Goal: Task Accomplishment & Management: Complete application form

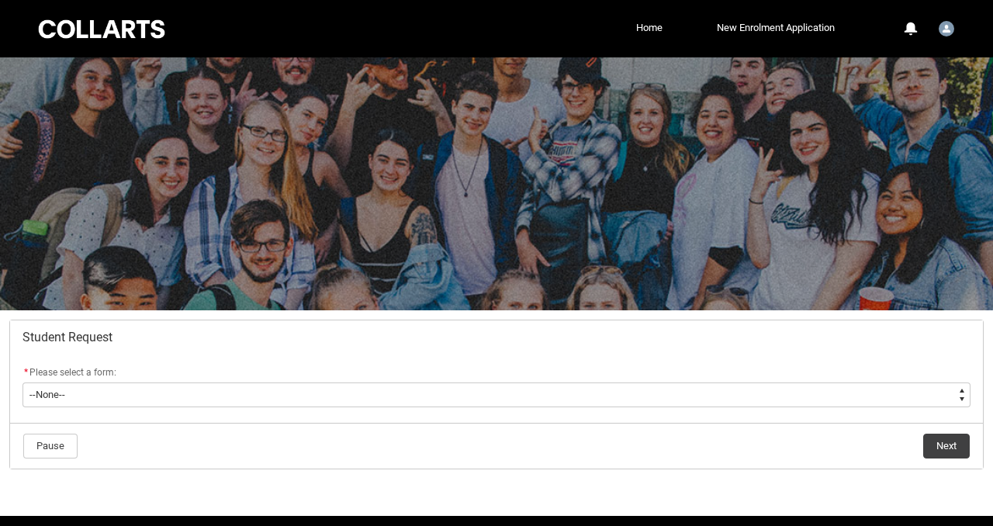
scroll to position [53, 0]
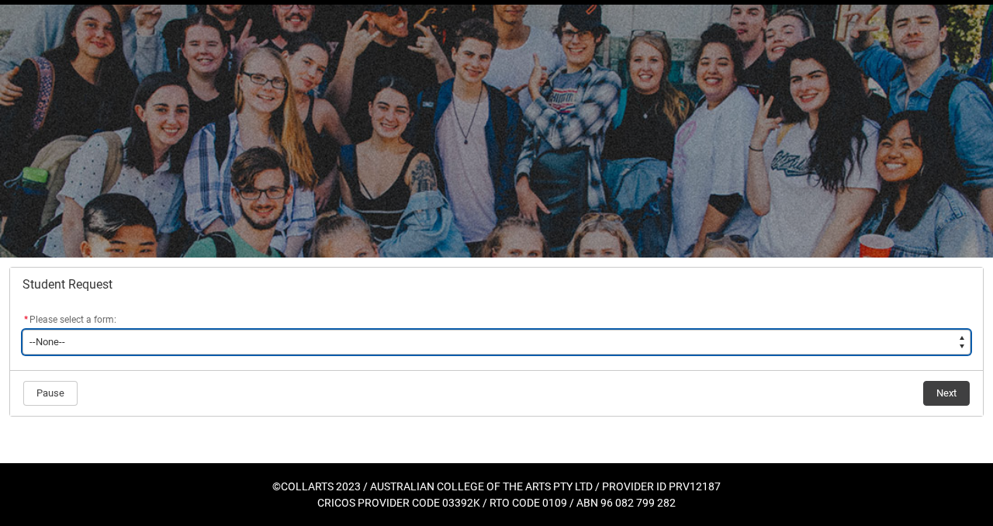
click at [290, 344] on select "--None-- Academic Transcript Application to Appeal Assignment Extension Change …" at bounding box center [496, 342] width 948 height 25
type lightning-select "Deferral_Leave_of_Absence_Choice"
click at [22, 330] on select "--None-- Academic Transcript Application to Appeal Assignment Extension Change …" at bounding box center [496, 342] width 948 height 25
select select "Deferral_Leave_of_Absence_Choice"
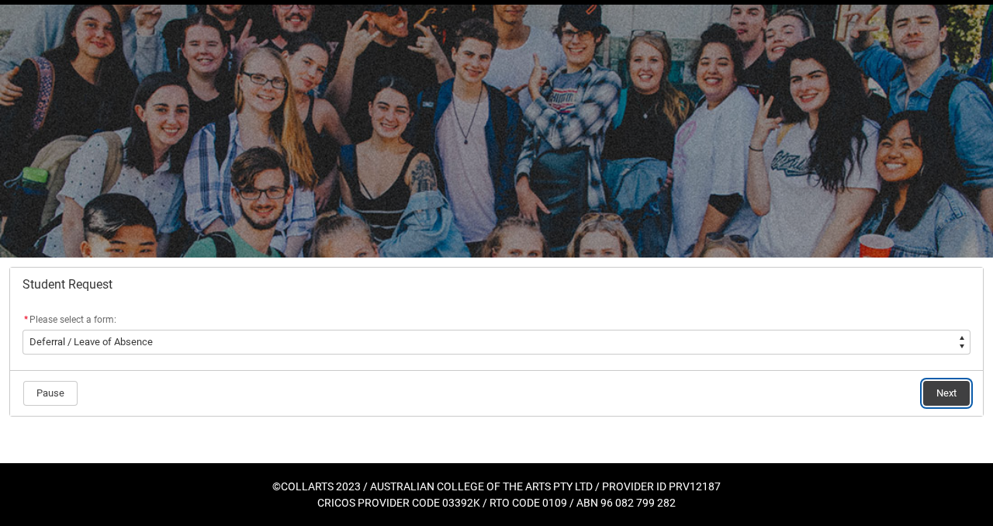
click at [946, 392] on button "Next" at bounding box center [946, 393] width 47 height 25
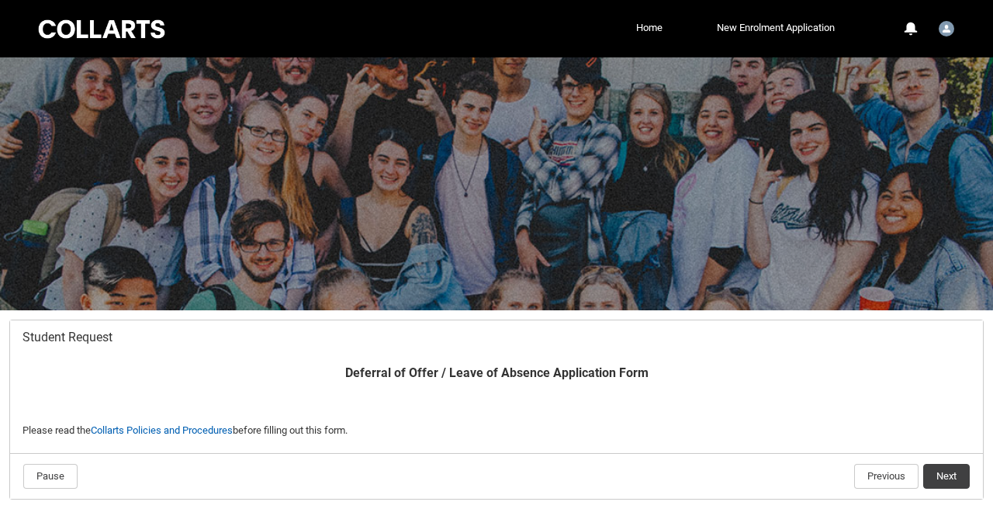
scroll to position [83, 0]
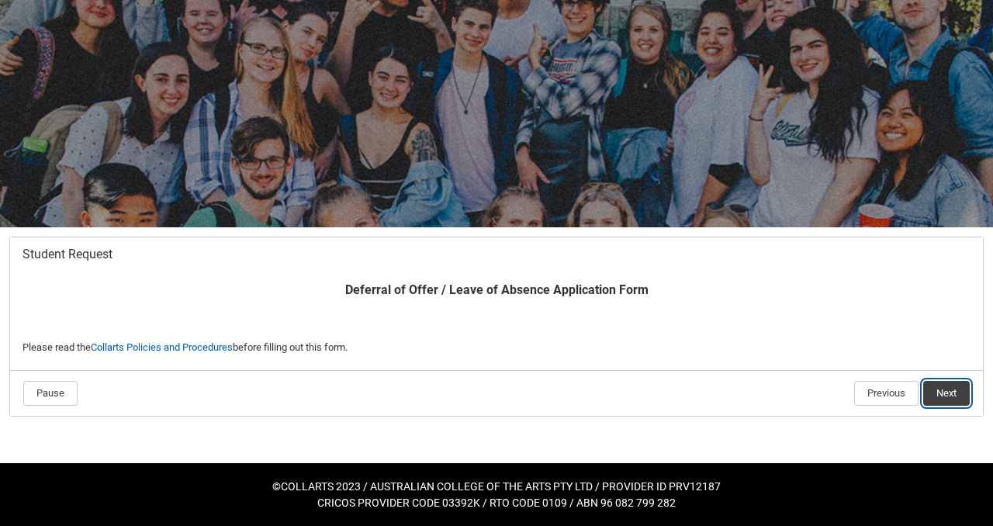
click at [953, 388] on button "Next" at bounding box center [946, 393] width 47 height 25
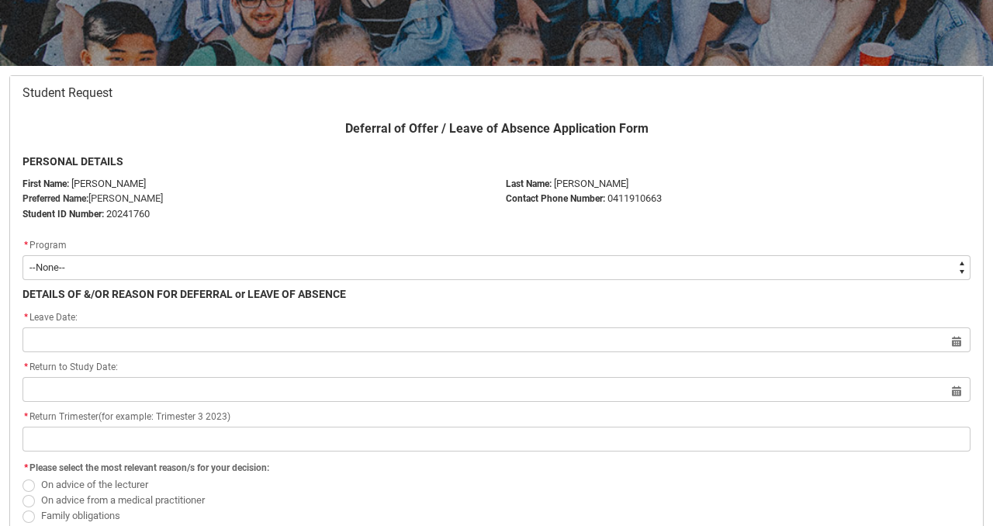
scroll to position [273, 0]
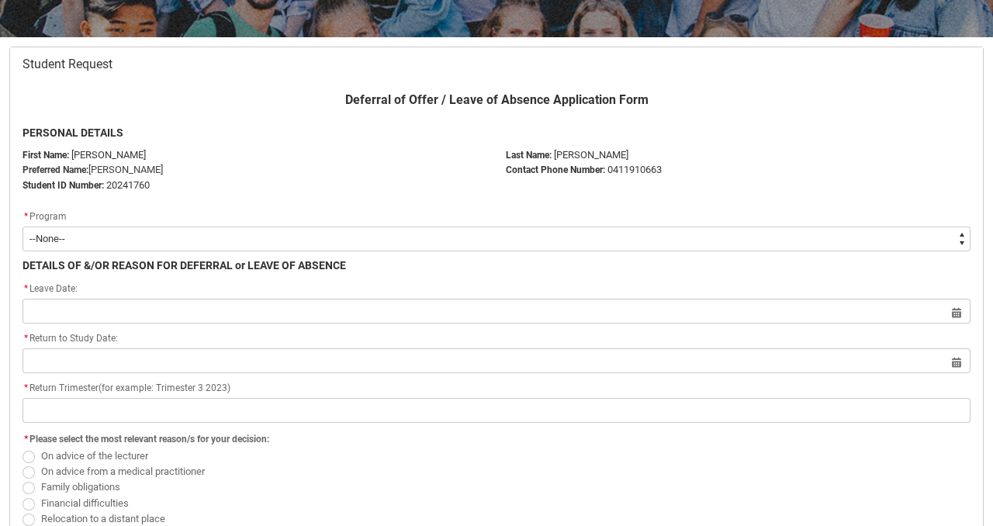
click at [130, 237] on select "--None-- Bachelor of Arts (Interior Design)" at bounding box center [496, 238] width 948 height 25
type lightning-select "recordPicklist_ProgramEnrollment.a0jOZ000005vMP7YAM"
click at [22, 226] on select "--None-- Bachelor of Arts (Interior Design)" at bounding box center [496, 238] width 948 height 25
select select "recordPicklist_ProgramEnrollment.a0jOZ000005vMP7YAM"
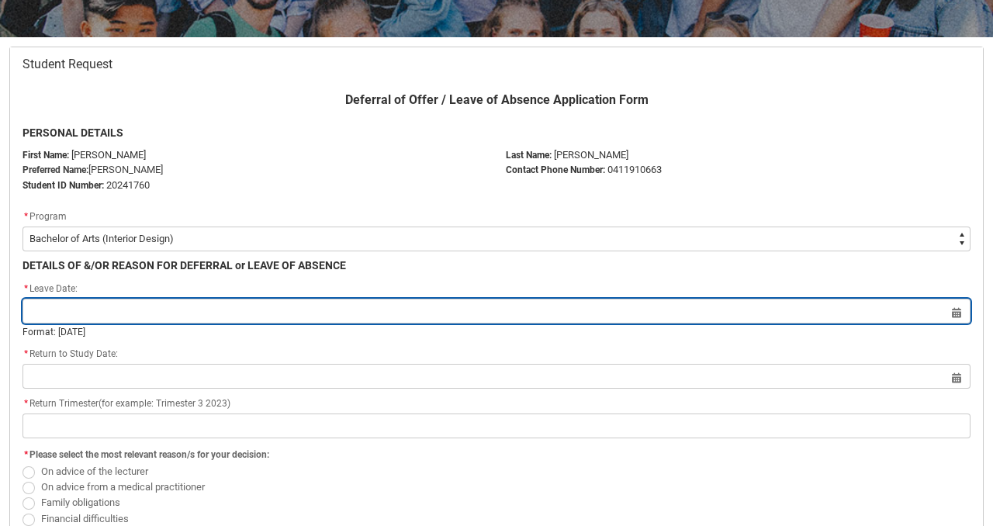
click at [86, 310] on input "Redu_Student_Request flow" at bounding box center [496, 311] width 948 height 25
select select "2025"
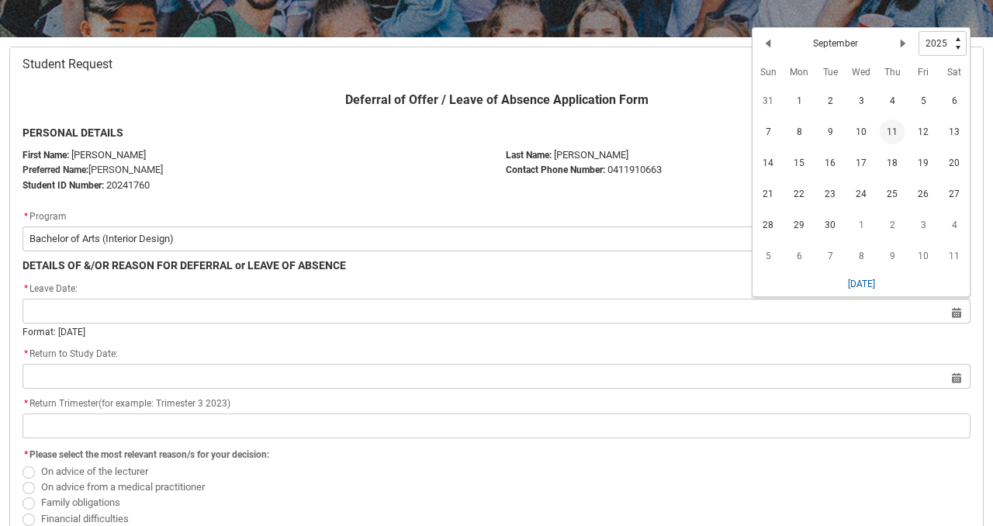
click at [890, 128] on span "11" at bounding box center [892, 131] width 25 height 25
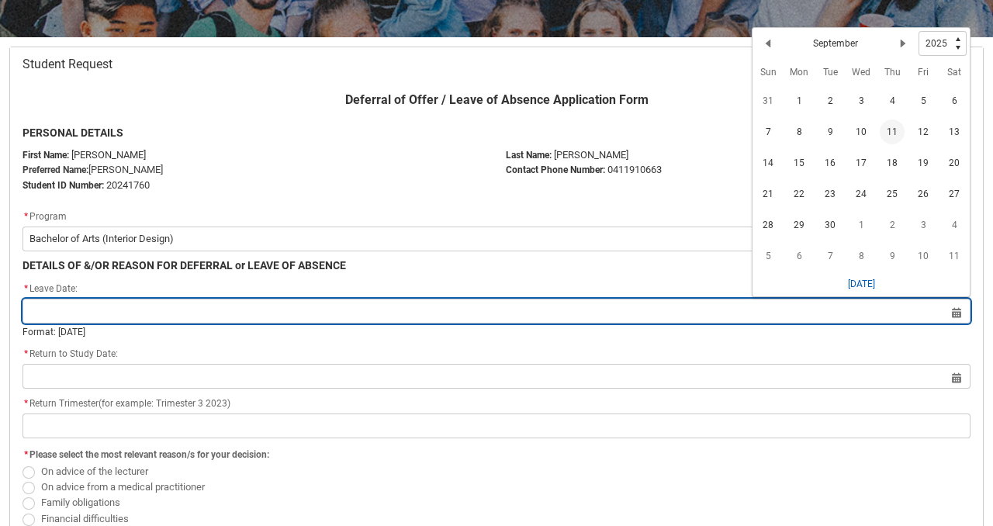
type lightning-datepicker "[DATE]"
type lightning-input "[DATE]"
type input "[DATE]"
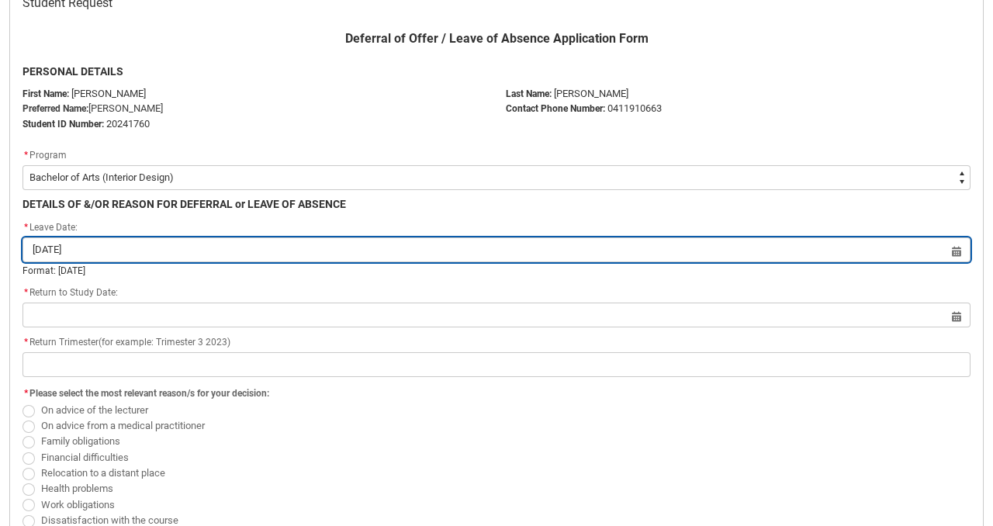
scroll to position [365, 0]
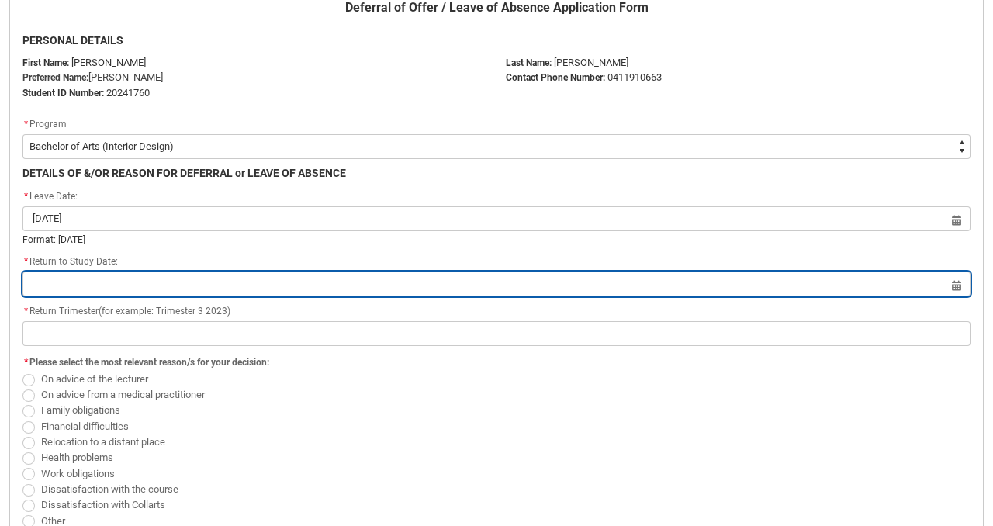
click at [102, 285] on input "Redu_Student_Request flow" at bounding box center [496, 283] width 948 height 25
select select "2025"
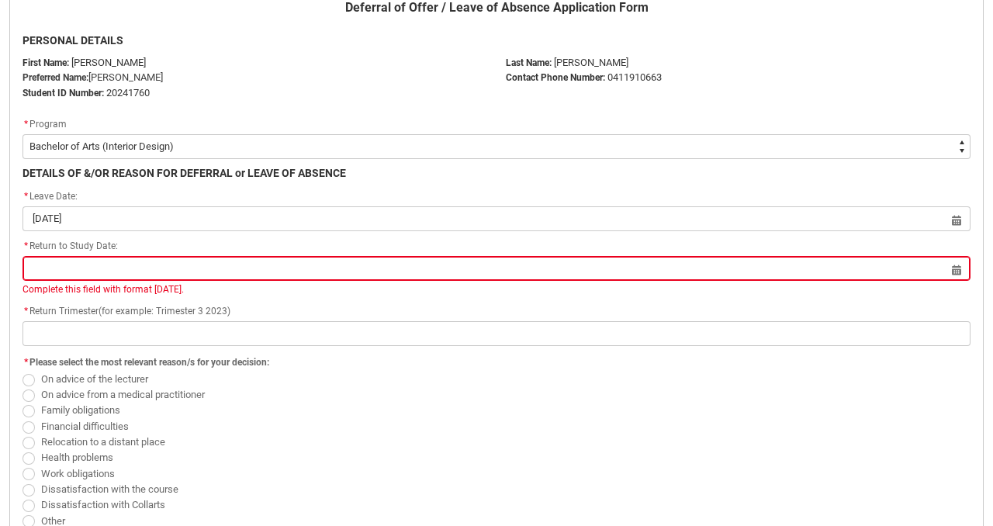
click at [307, 403] on span "Family obligations" at bounding box center [496, 411] width 948 height 16
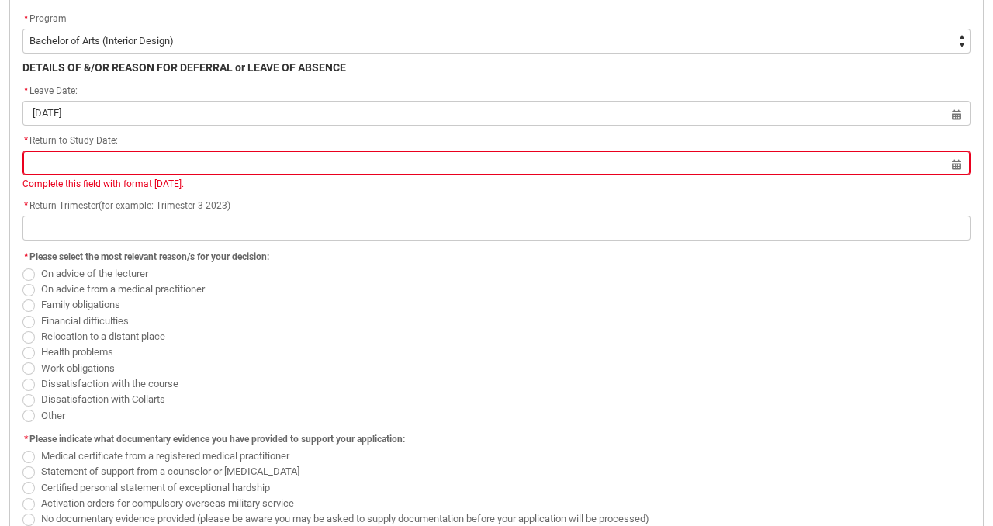
scroll to position [479, 0]
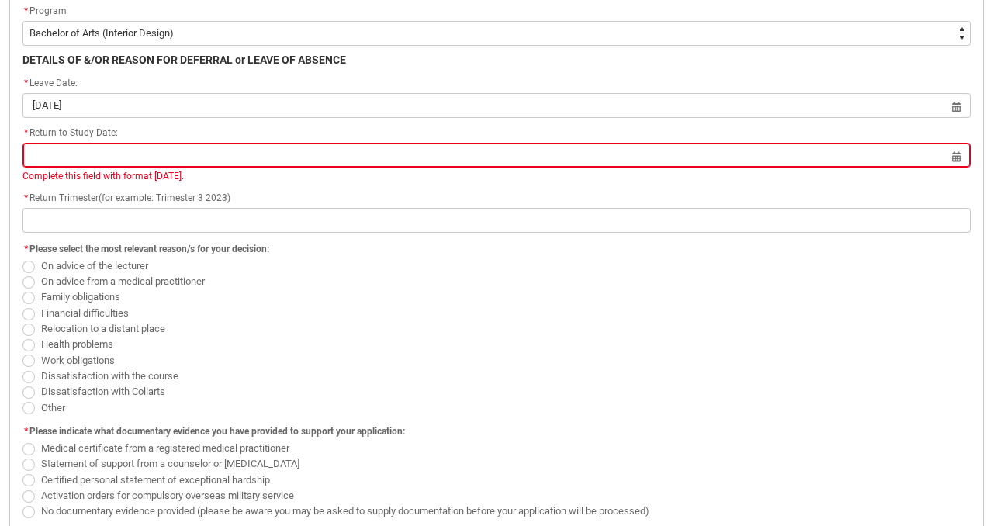
click at [26, 311] on span "Redu_Student_Request flow" at bounding box center [28, 314] width 12 height 12
click at [22, 305] on input "Financial difficulties" at bounding box center [22, 304] width 1 height 1
radio input "true"
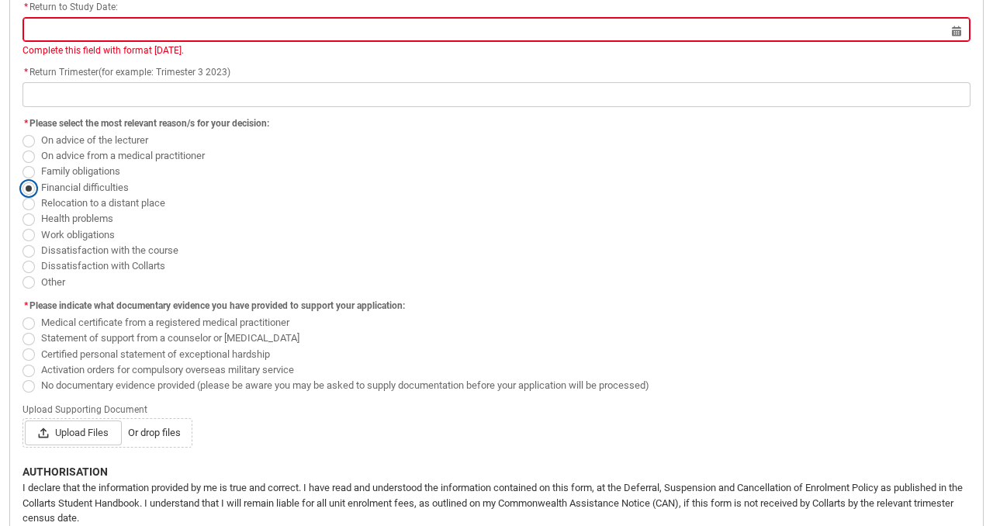
scroll to position [612, 0]
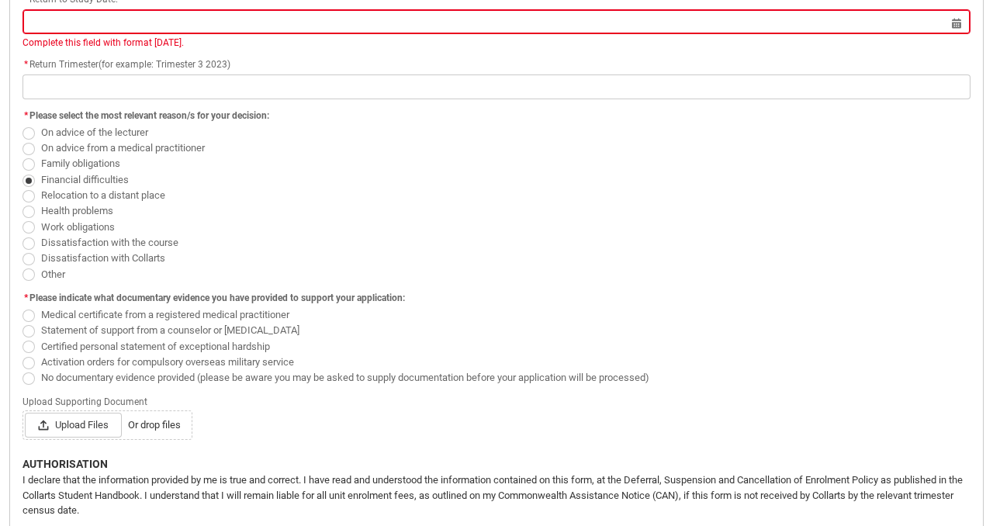
click at [27, 382] on span "Redu_Student_Request flow" at bounding box center [28, 378] width 12 height 12
click at [22, 369] on input "No documentary evidence provided (please be aware you may be asked to supply do…" at bounding box center [22, 368] width 1 height 1
radio input "true"
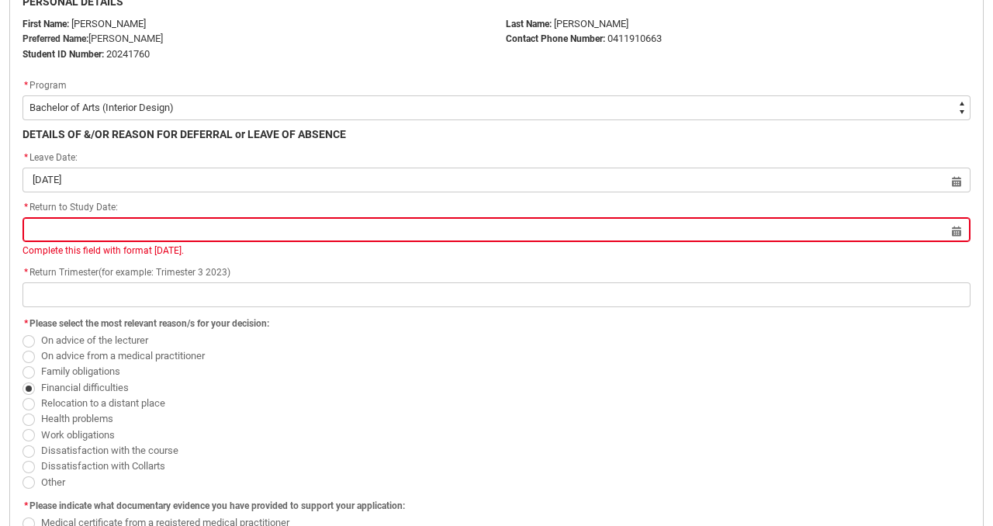
scroll to position [399, 0]
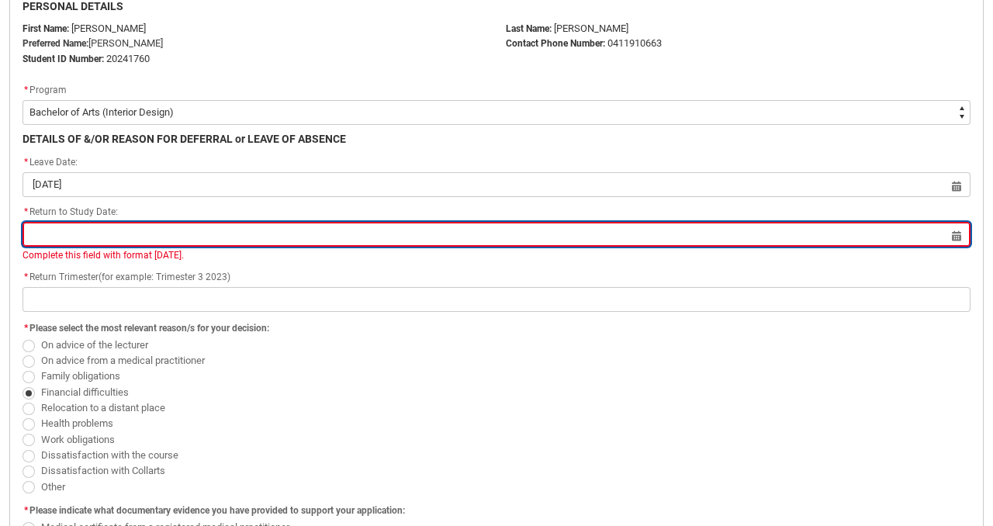
click at [206, 234] on input "Redu_Student_Request flow" at bounding box center [496, 234] width 948 height 25
select select "2025"
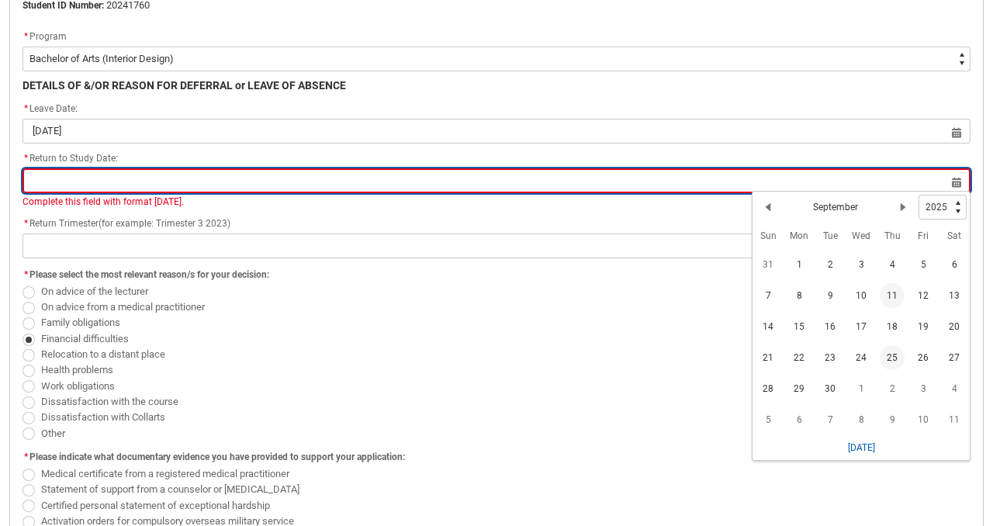
scroll to position [445, 0]
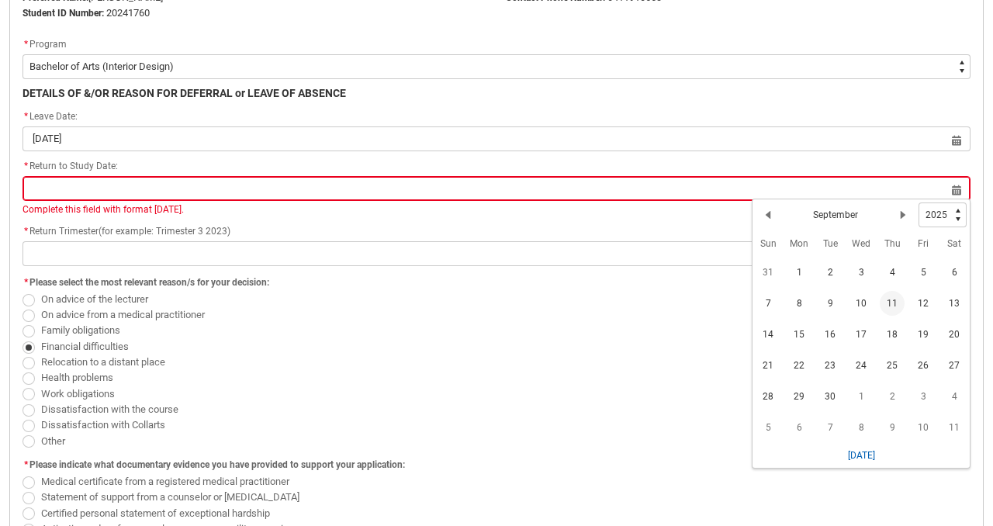
click at [503, 333] on span "Family obligations" at bounding box center [496, 331] width 948 height 16
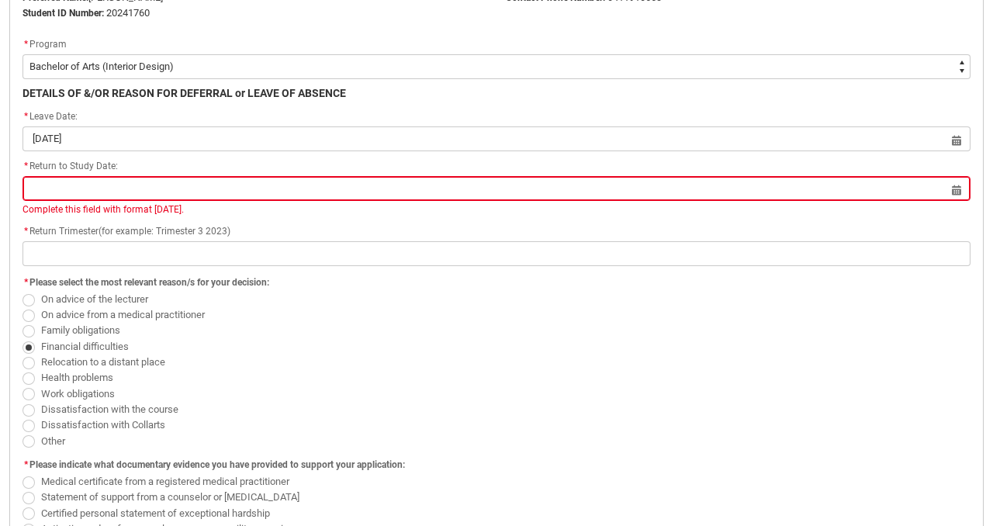
click at [503, 333] on span "Family obligations" at bounding box center [496, 331] width 948 height 16
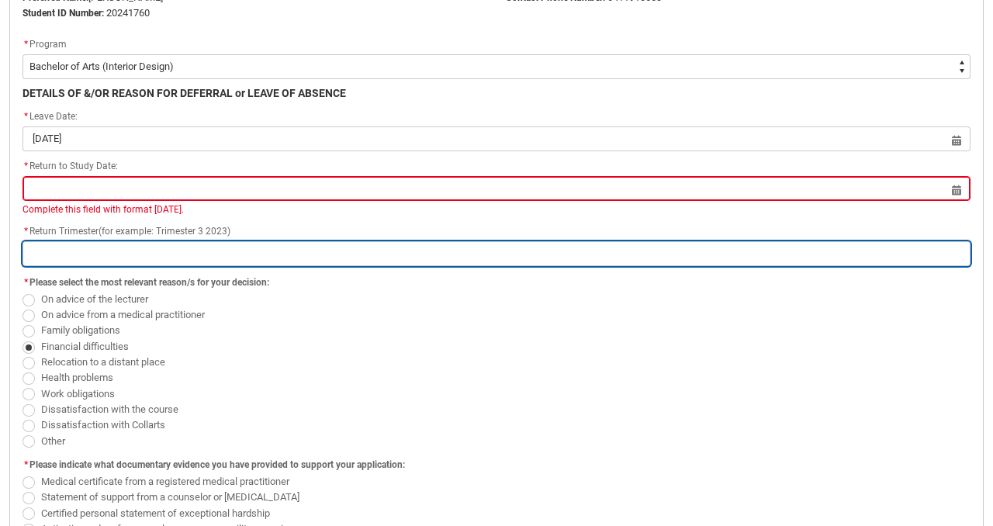
click at [191, 255] on input "Redu_Student_Request flow" at bounding box center [496, 253] width 948 height 25
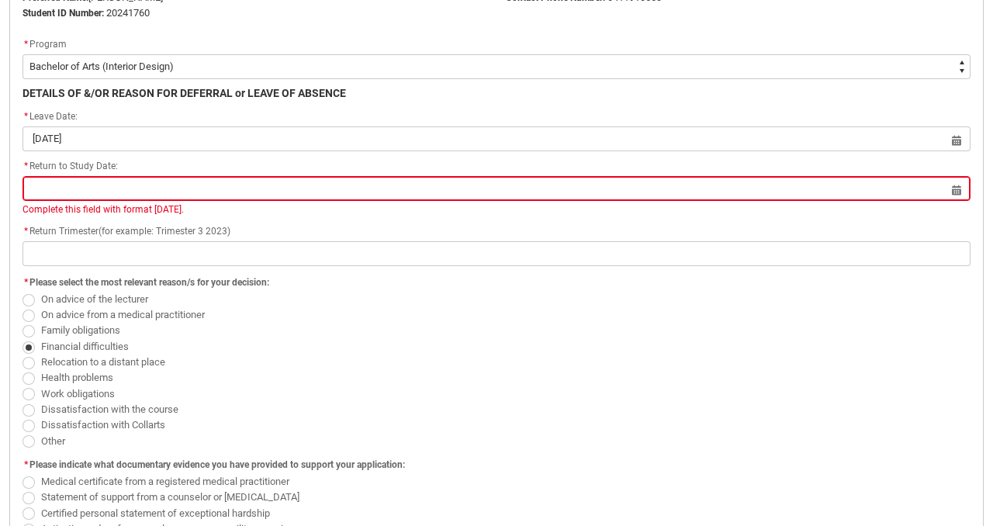
click at [197, 95] on b "DETAILS OF &/OR REASON FOR DEFERRAL or LEAVE OF ABSENCE" at bounding box center [183, 93] width 323 height 12
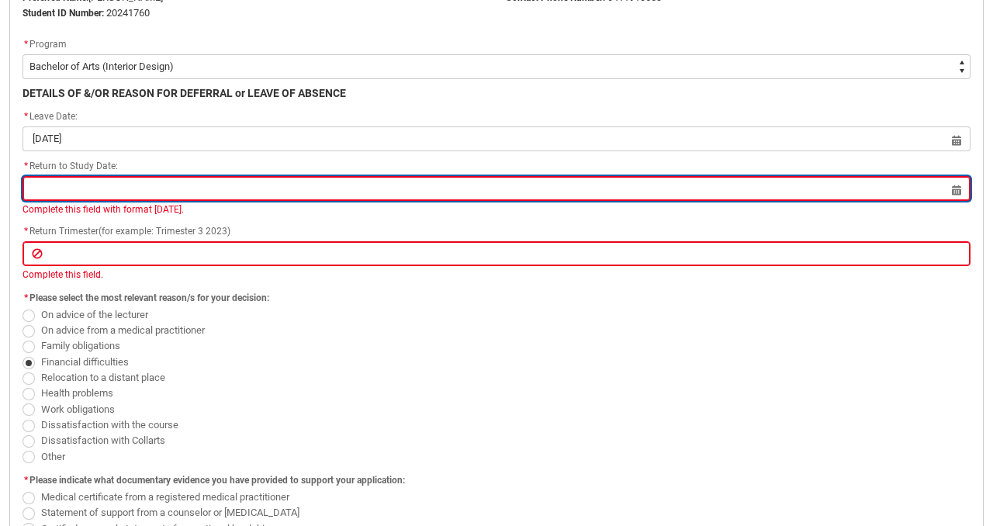
click at [164, 187] on input "Redu_Student_Request flow" at bounding box center [496, 188] width 948 height 25
select select "2025"
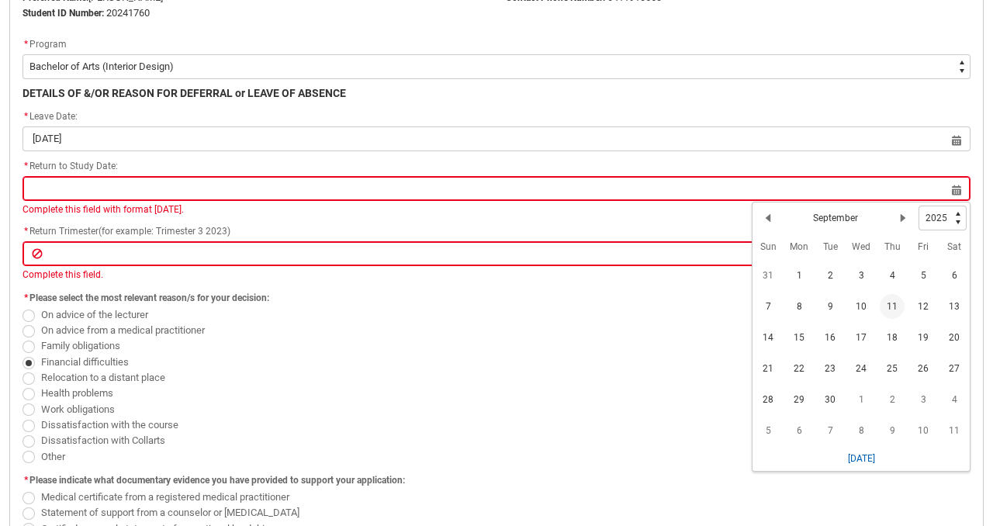
click at [894, 304] on span "11" at bounding box center [892, 306] width 25 height 25
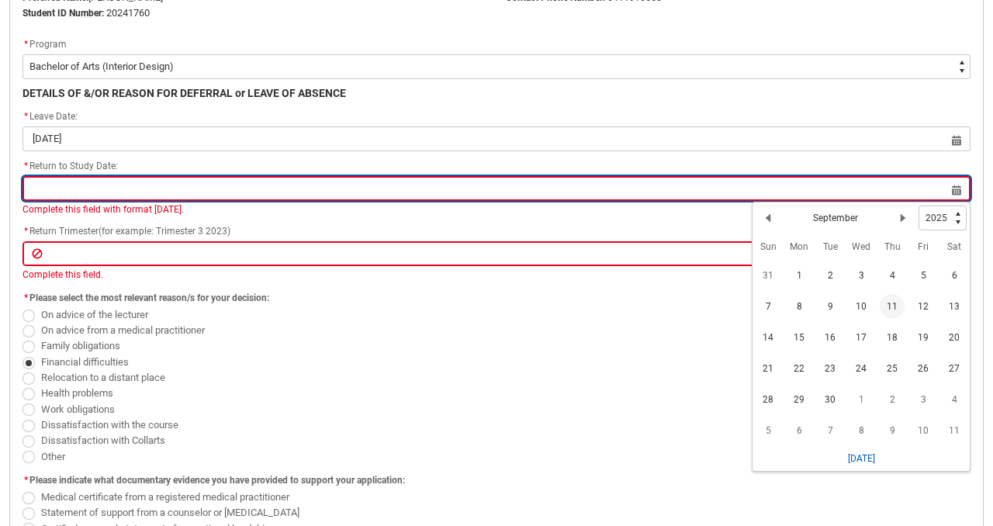
type lightning-datepicker "[DATE]"
type lightning-input "[DATE]"
type input "[DATE]"
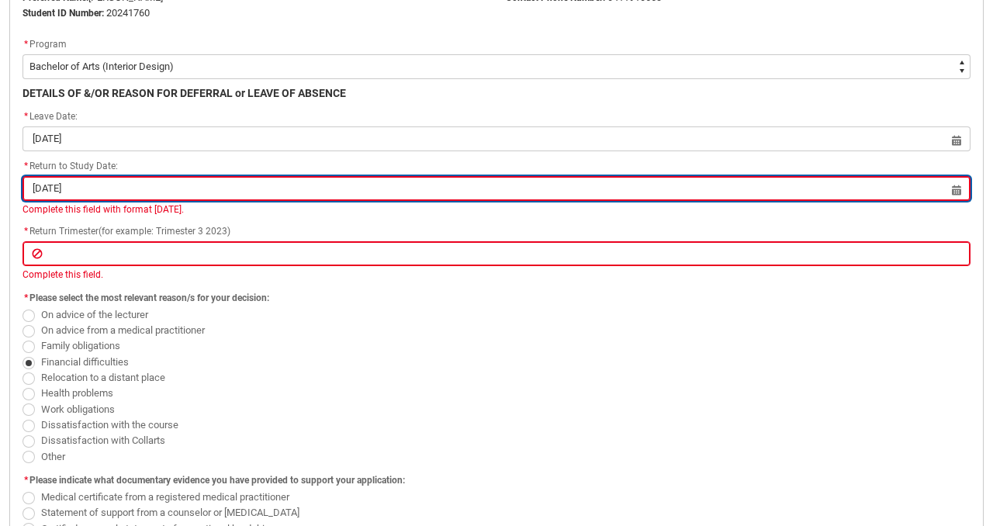
click at [745, 195] on input "[DATE]" at bounding box center [496, 188] width 948 height 25
select select "2025"
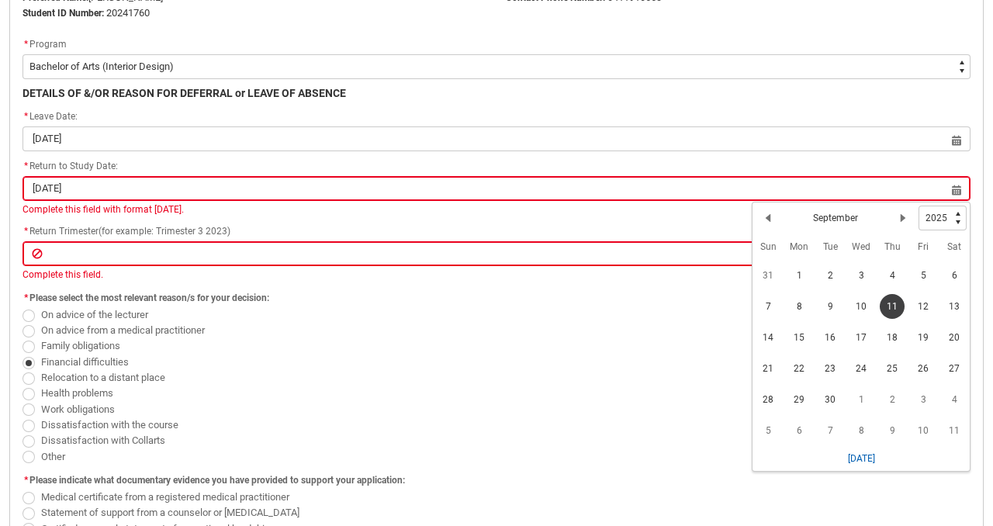
click at [893, 306] on span "11" at bounding box center [892, 306] width 25 height 25
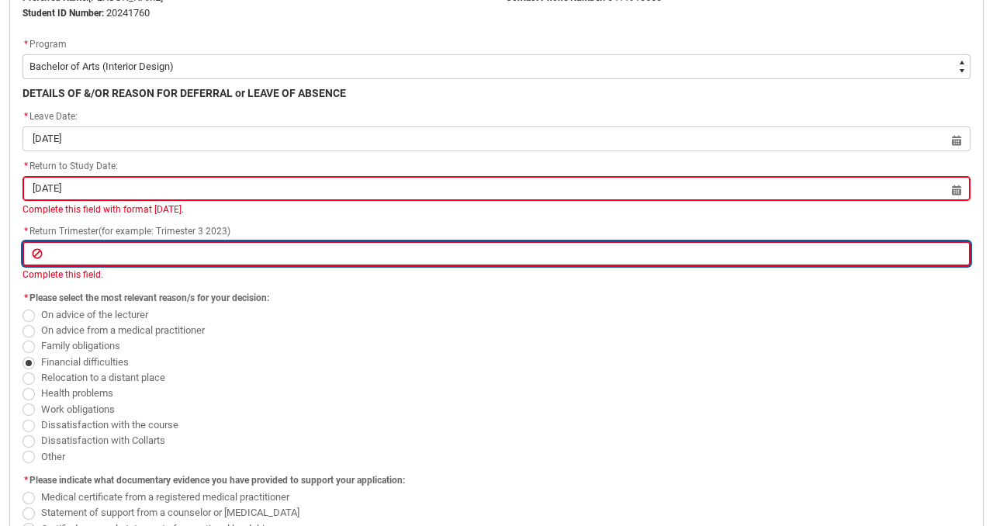
click at [279, 249] on input "Redu_Student_Request flow" at bounding box center [496, 253] width 948 height 25
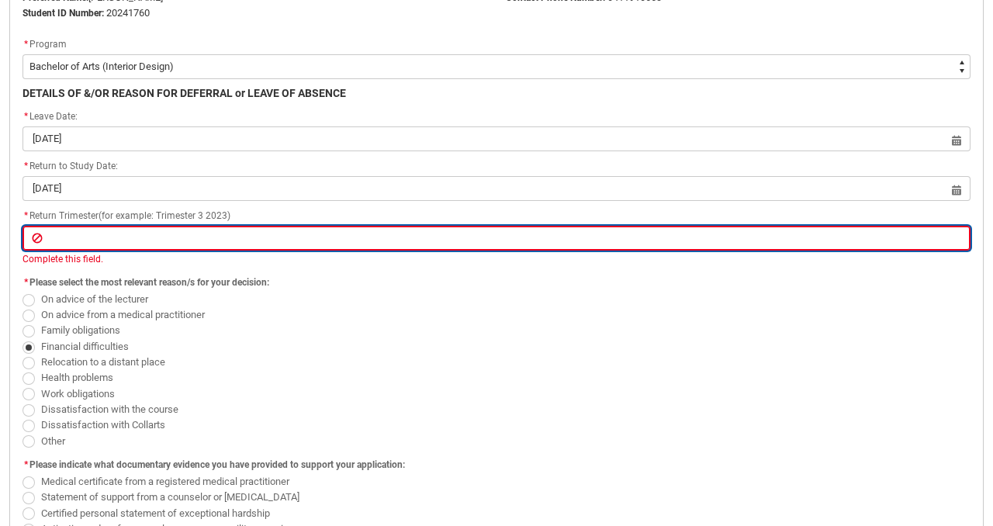
click at [279, 249] on input "Redu_Student_Request flow" at bounding box center [496, 238] width 948 height 25
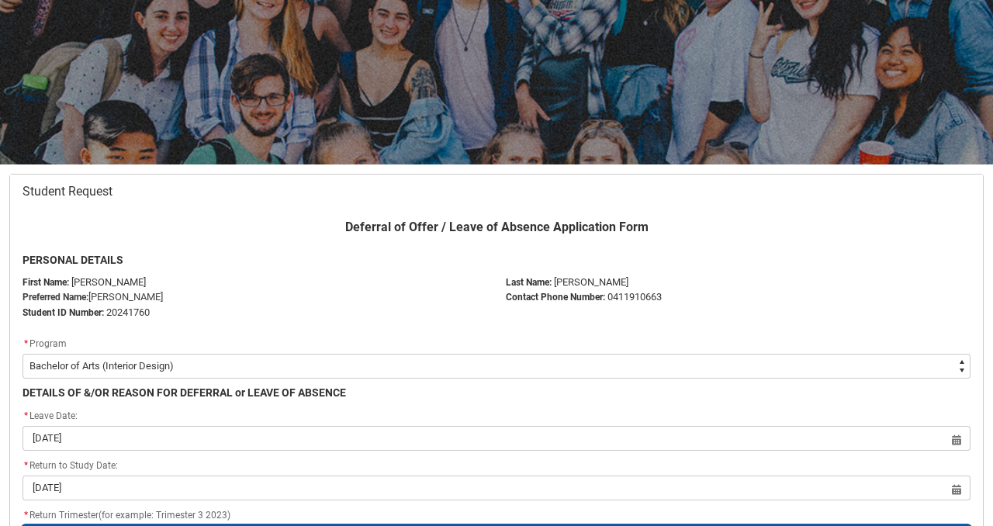
scroll to position [0, 0]
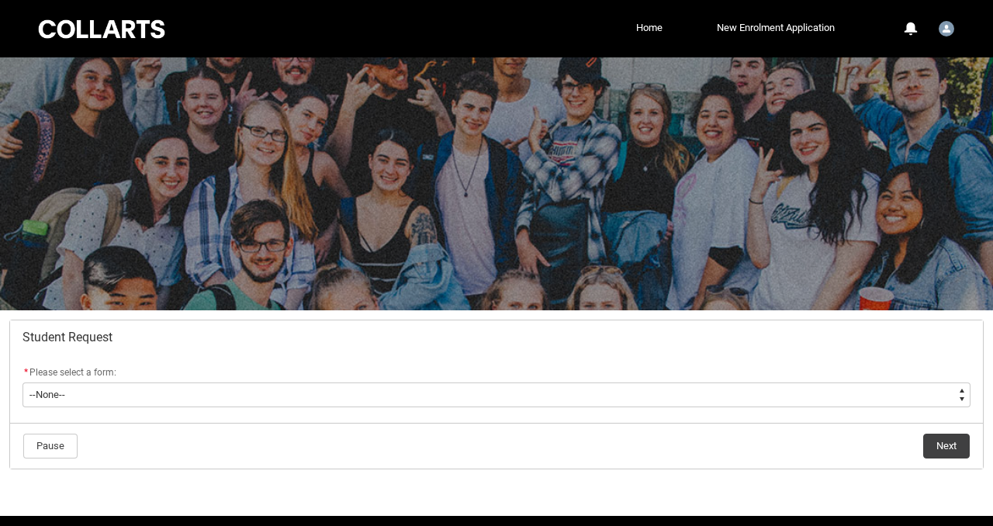
scroll to position [53, 0]
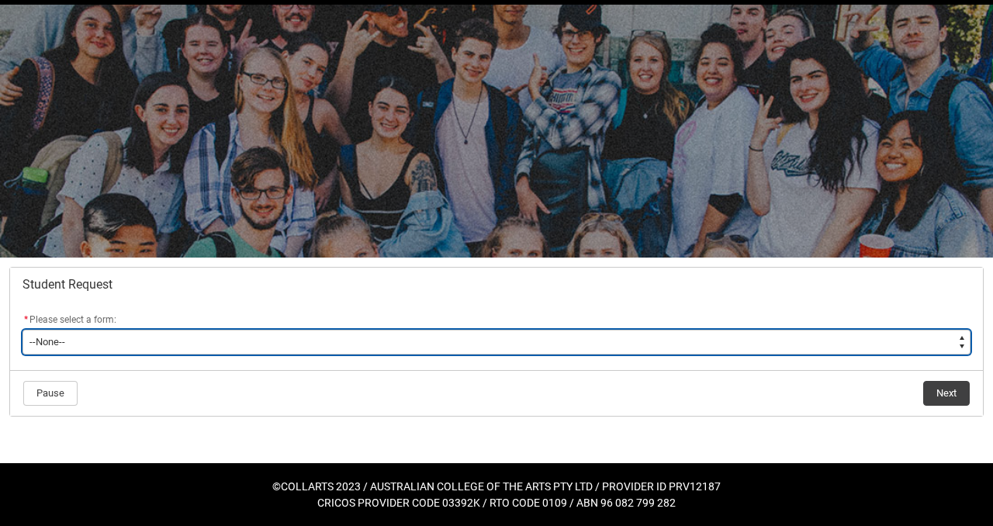
click at [377, 347] on select "--None-- Academic Transcript Application to Appeal Assignment Extension Change …" at bounding box center [496, 342] width 948 height 25
type lightning-select "Withdraw_Cancel_Enrolment_Choice"
click at [22, 330] on select "--None-- Academic Transcript Application to Appeal Assignment Extension Change …" at bounding box center [496, 342] width 948 height 25
select select "Withdraw_Cancel_Enrolment_Choice"
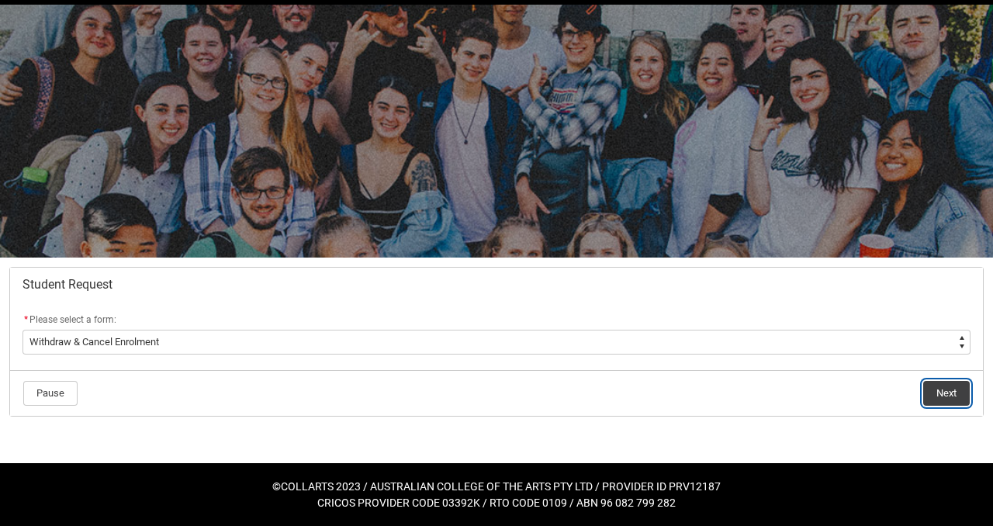
click at [948, 387] on button "Next" at bounding box center [946, 393] width 47 height 25
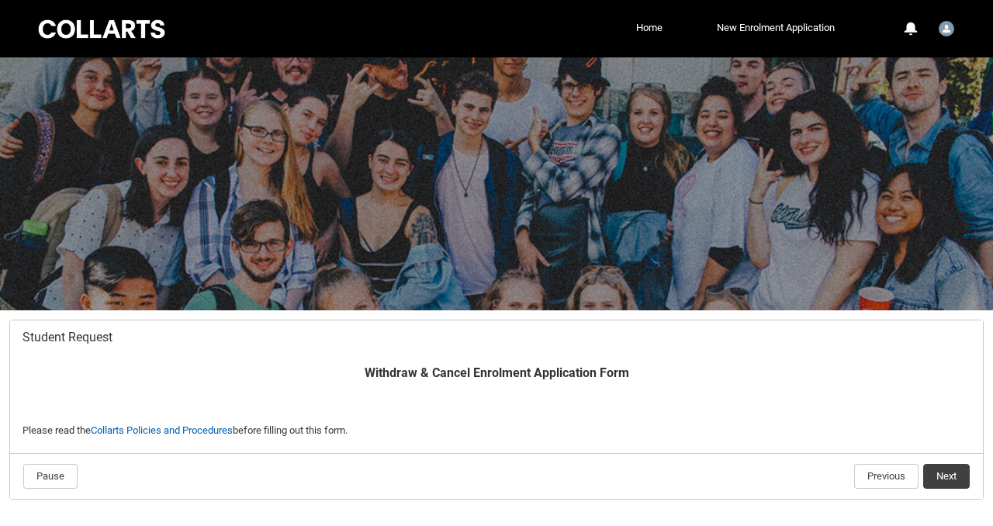
scroll to position [83, 0]
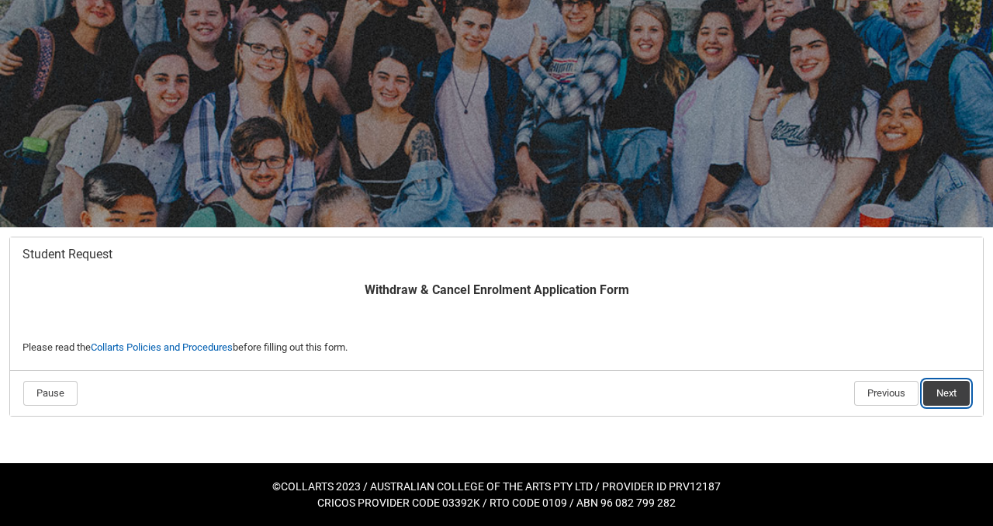
click at [952, 394] on button "Next" at bounding box center [946, 393] width 47 height 25
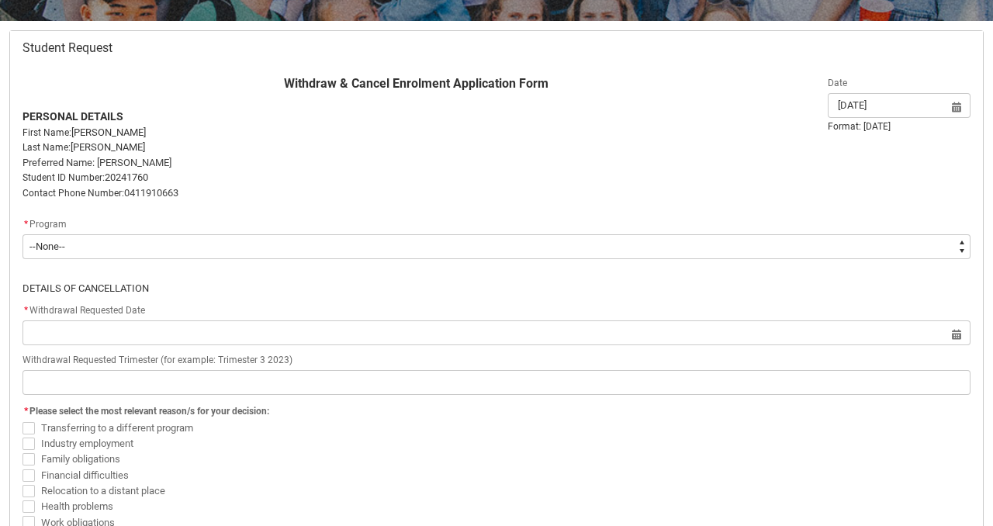
scroll to position [295, 0]
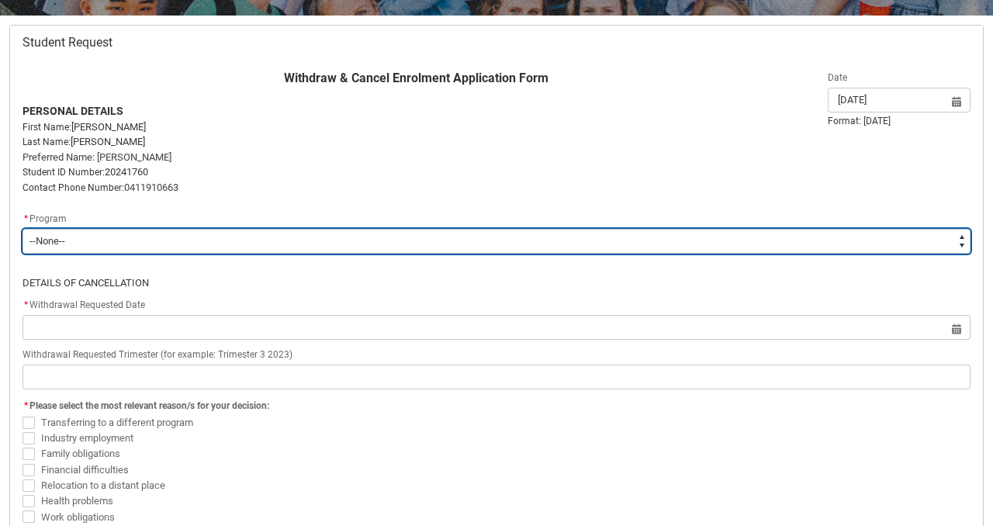
click at [111, 244] on select "--None-- Bachelor of Arts (Interior Design)" at bounding box center [496, 241] width 948 height 25
type lightning-select "recordPicklist_ProgramEnrollment.a0jOZ000005vMP7YAM"
click at [22, 229] on select "--None-- Bachelor of Arts (Interior Design)" at bounding box center [496, 241] width 948 height 25
select select "recordPicklist_ProgramEnrollment.a0jOZ000005vMP7YAM"
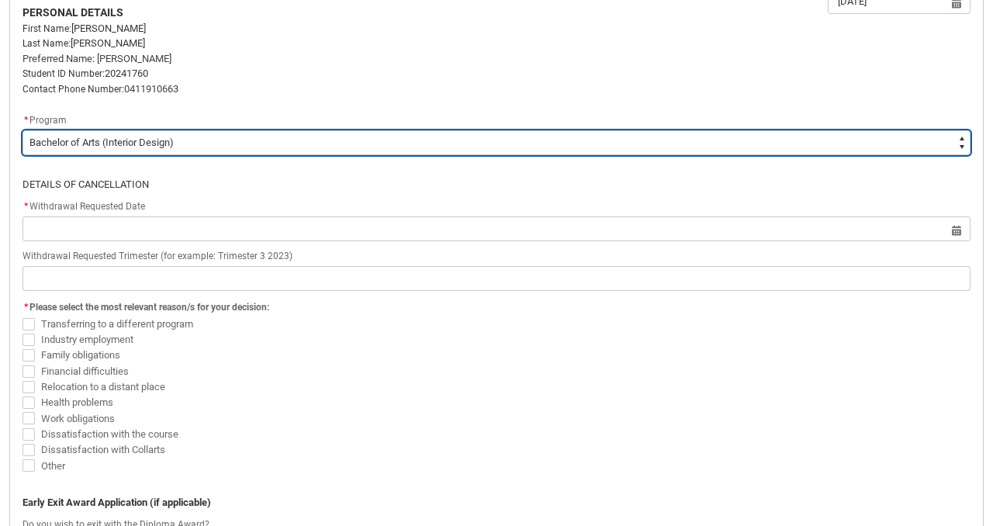
scroll to position [396, 0]
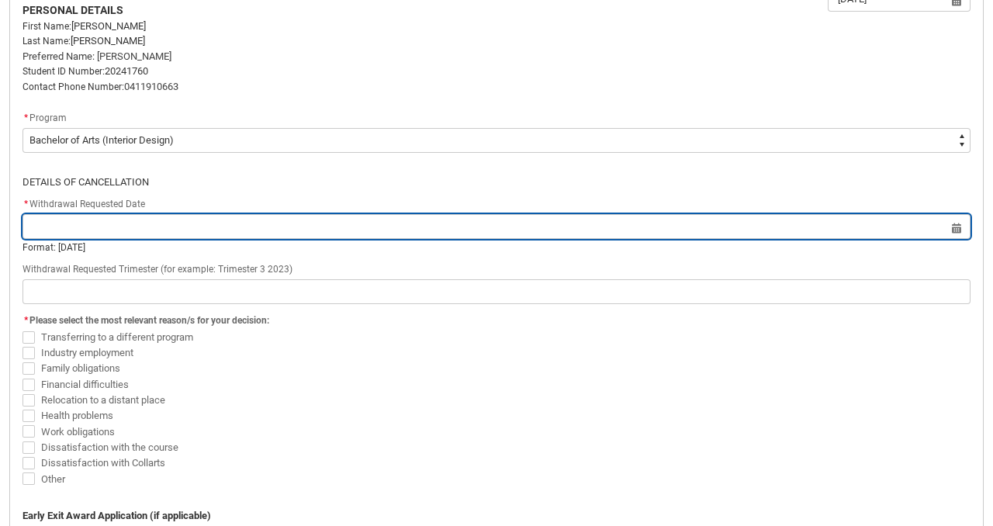
click at [149, 228] on input "Redu_Student_Request flow" at bounding box center [496, 226] width 948 height 25
select select "2025"
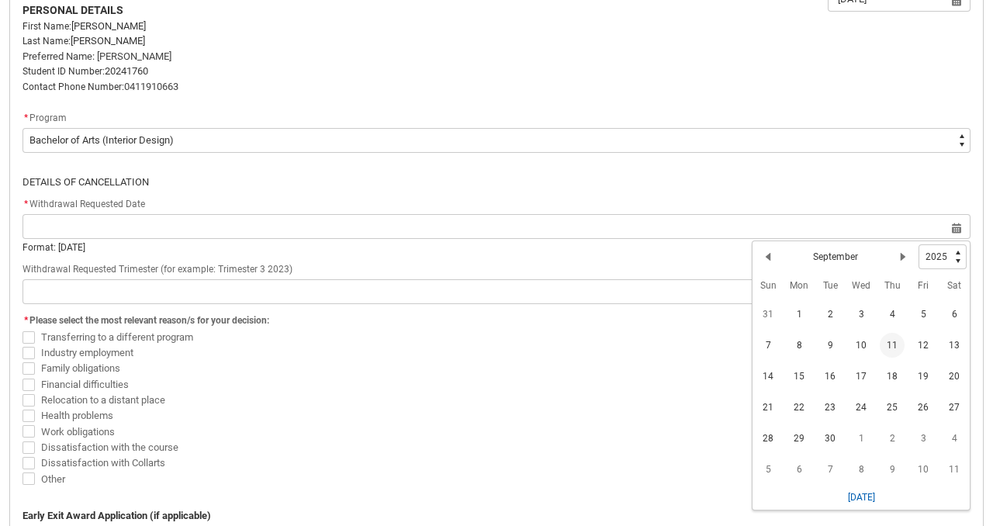
click at [893, 348] on span "11" at bounding box center [892, 345] width 25 height 25
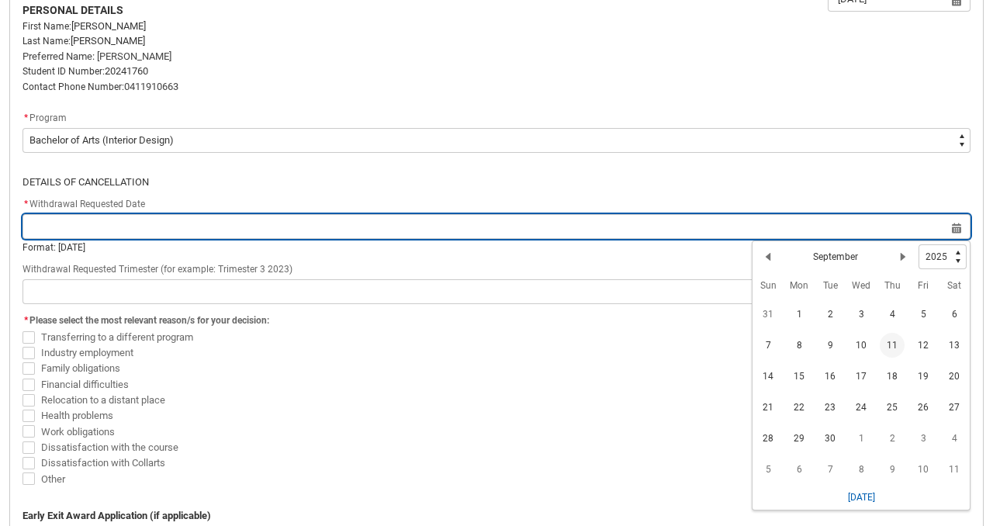
type lightning-datepicker "2025-09-11"
type lightning-input "2025-09-11"
type input "[DATE]"
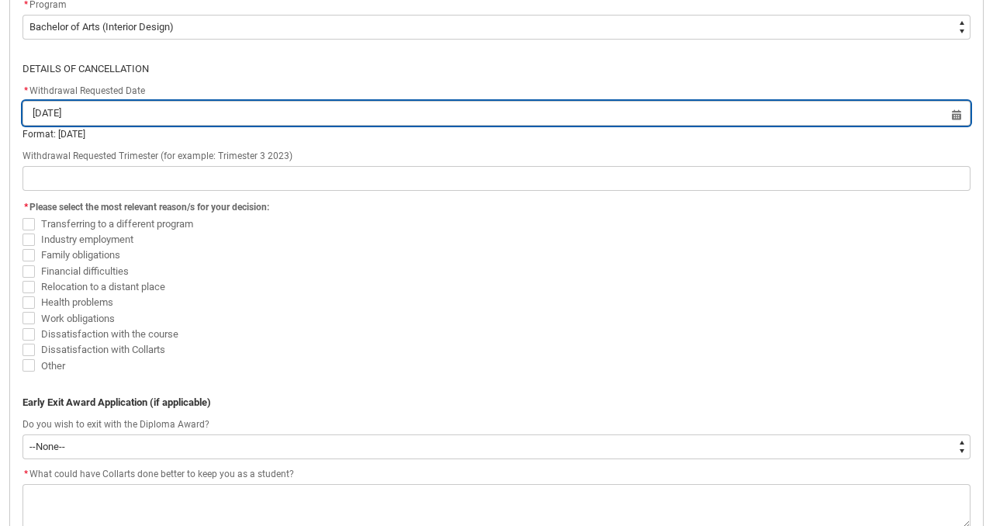
scroll to position [510, 0]
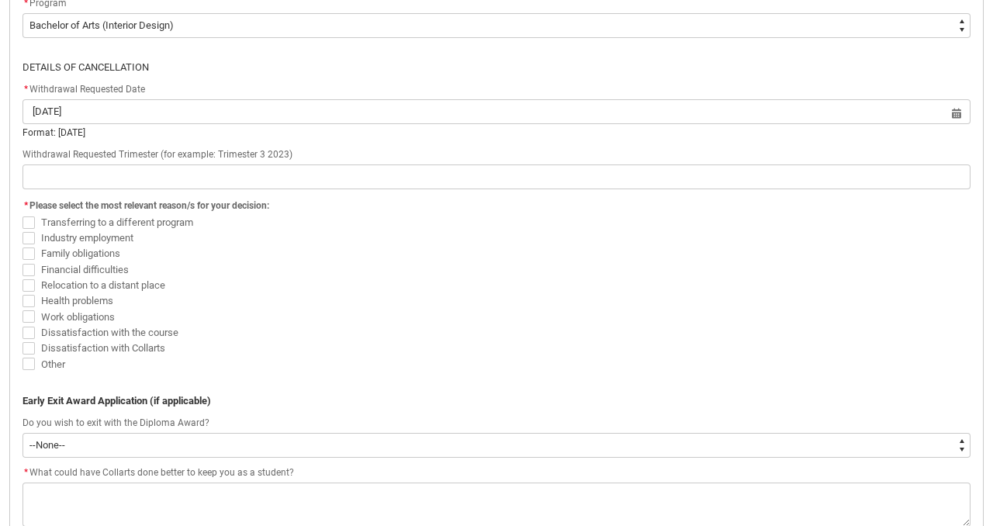
click at [30, 274] on span "Redu_Student_Request flow" at bounding box center [28, 270] width 12 height 12
click at [22, 261] on input "Financial difficulties" at bounding box center [22, 261] width 1 height 1
checkbox input "true"
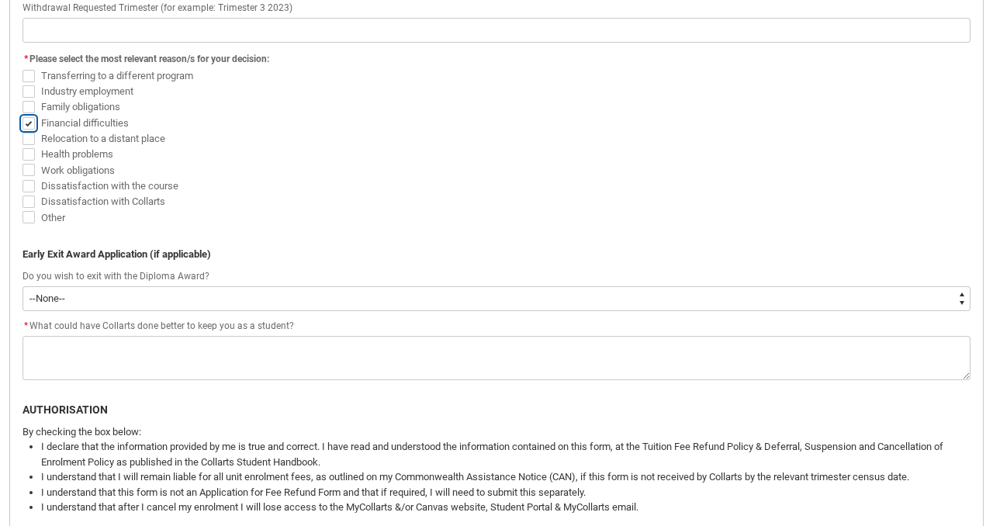
scroll to position [641, 0]
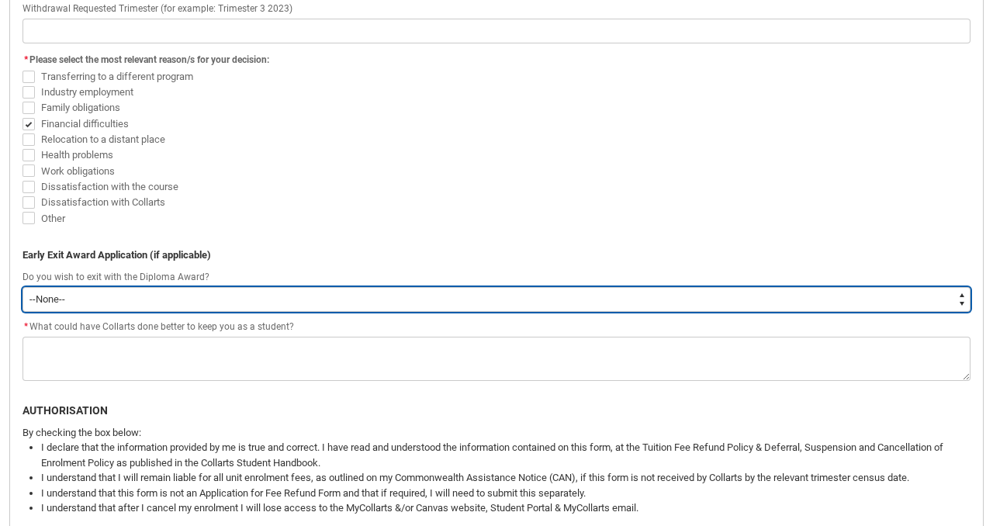
click at [117, 303] on select "--None-- Yes No" at bounding box center [496, 299] width 948 height 25
type lightning-select "No"
click at [22, 287] on select "--None-- Yes No" at bounding box center [496, 299] width 948 height 25
select select "No"
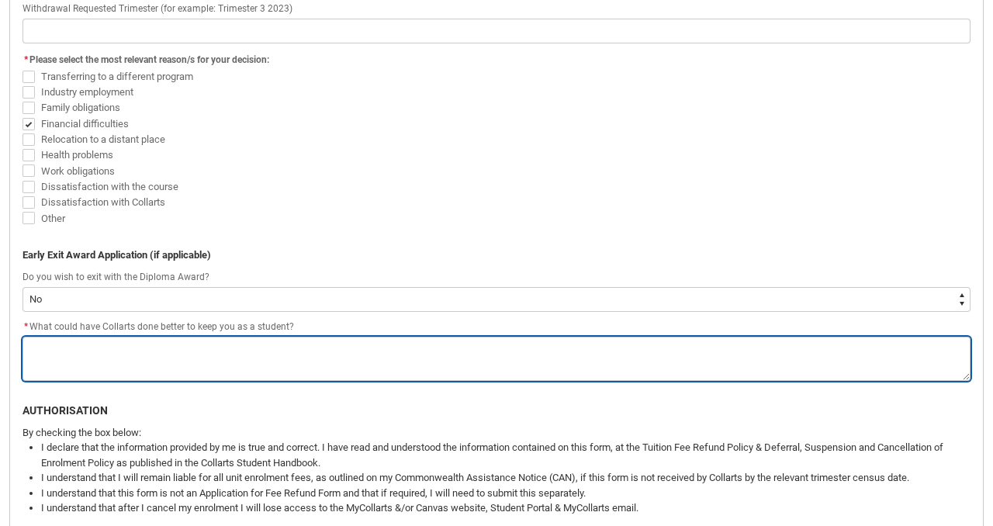
click at [195, 348] on textarea "*" at bounding box center [496, 359] width 948 height 44
type lightning-textarea "C"
type textarea "C"
type lightning-textarea "Co"
type textarea "Co"
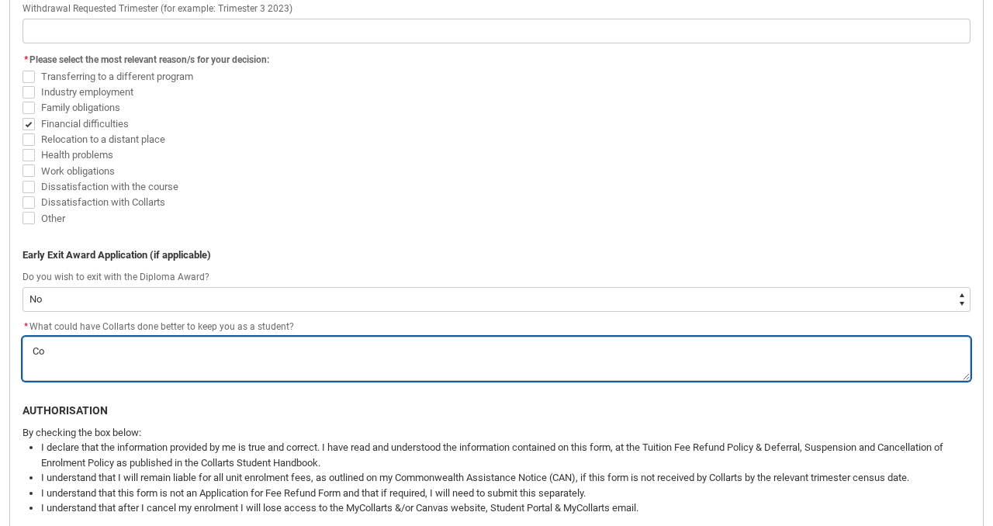
type lightning-textarea "Col"
type textarea "Col"
type lightning-textarea "Coll"
type textarea "Coll"
type lightning-textarea "Colla"
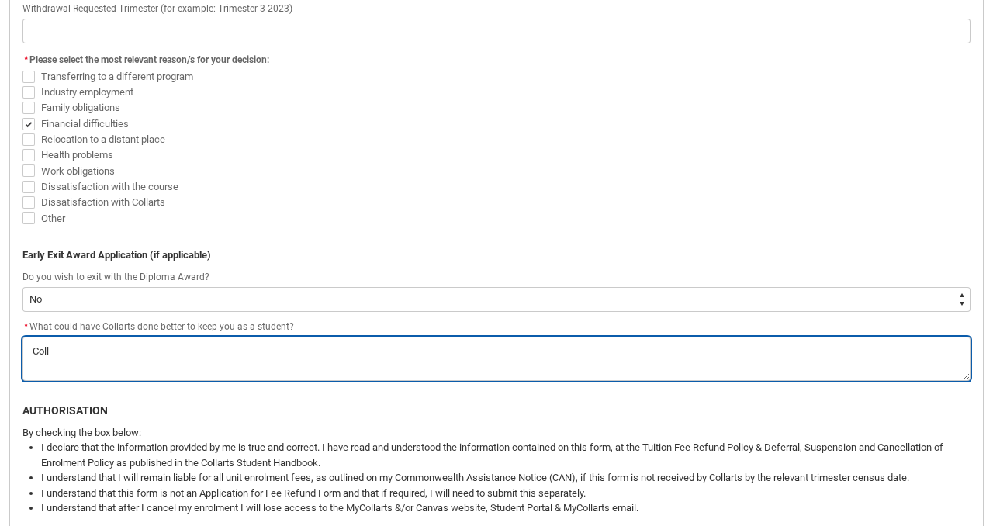
type textarea "Colla"
type lightning-textarea "Collar"
type textarea "Collar"
type lightning-textarea "Collart"
type textarea "Collart"
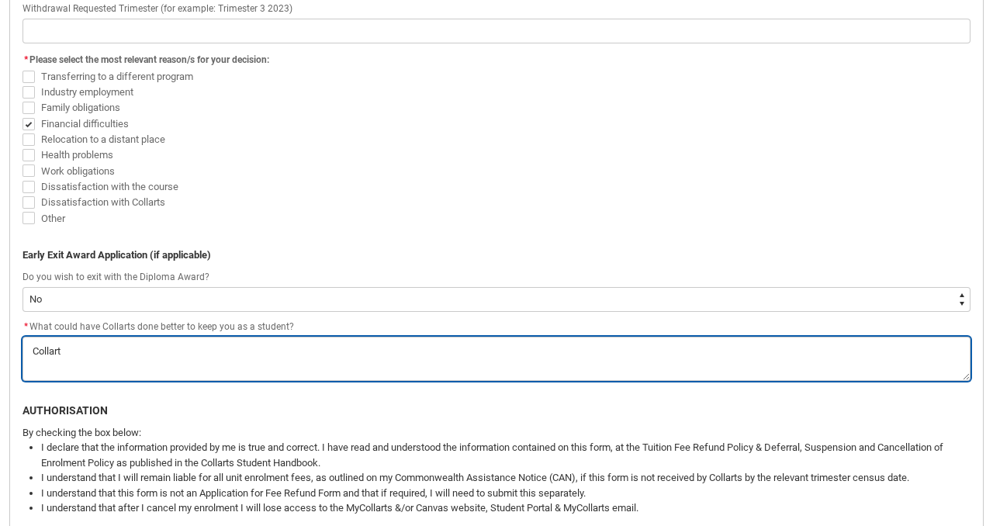
type lightning-textarea "Collarts"
type textarea "Collarts"
type lightning-textarea "Collarts"
type textarea "Collarts"
type lightning-textarea "Collarts h"
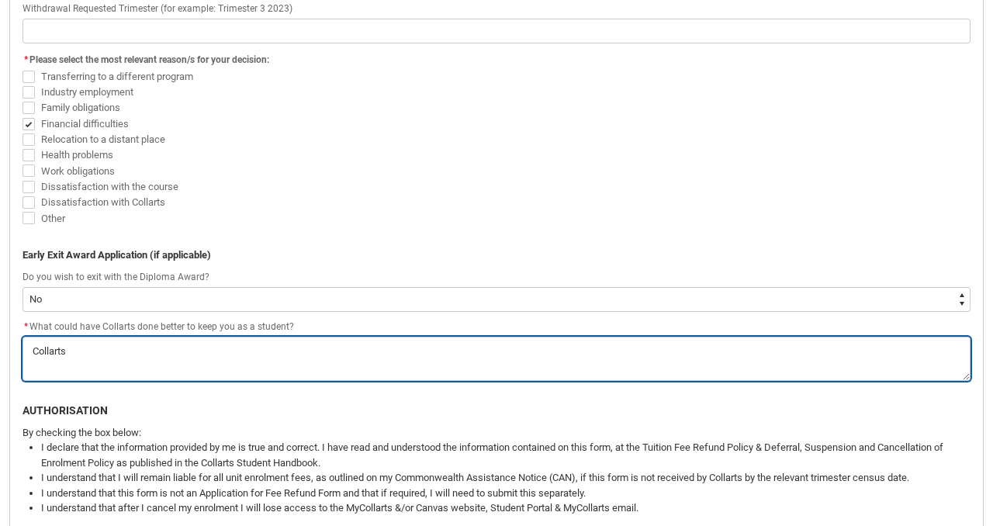
type textarea "Collarts h"
type lightning-textarea "Collarts ha"
type textarea "Collarts ha"
type lightning-textarea "Collarts has"
type textarea "Collarts has"
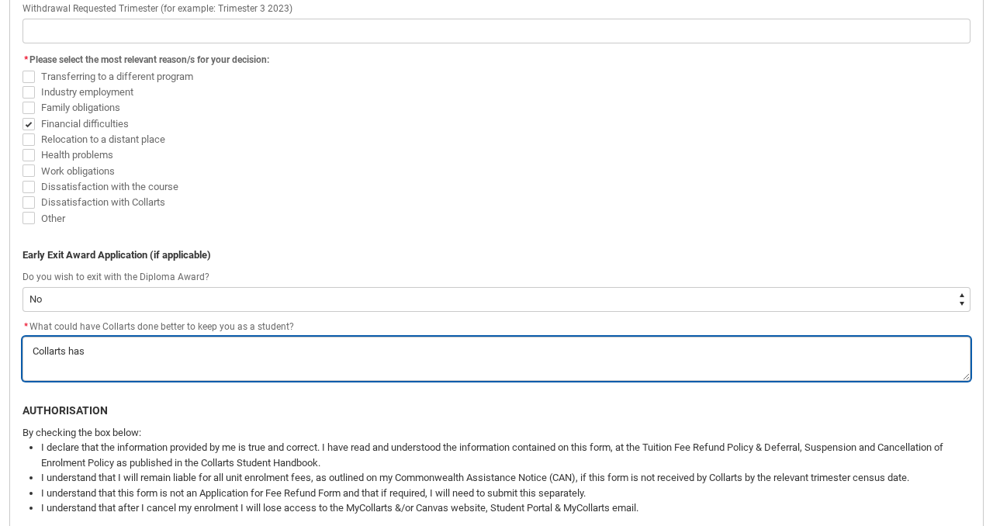
type lightning-textarea "Collarts has"
type textarea "Collarts has"
type lightning-textarea "Collarts has b"
type textarea "Collarts has b"
type lightning-textarea "Collarts has be"
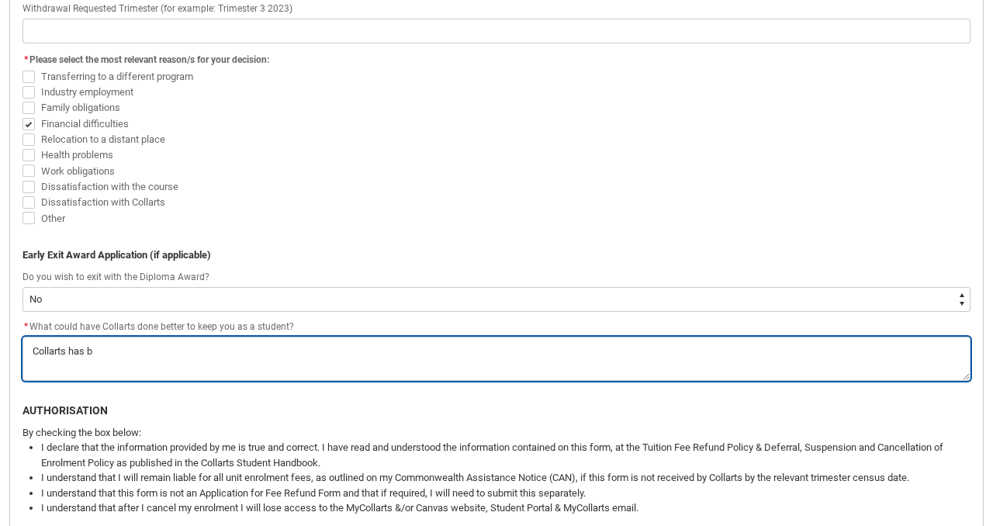
type textarea "Collarts has be"
type lightning-textarea "Collarts has bee"
type textarea "Collarts has bee"
type lightning-textarea "Collarts has been"
type textarea "Collarts has been"
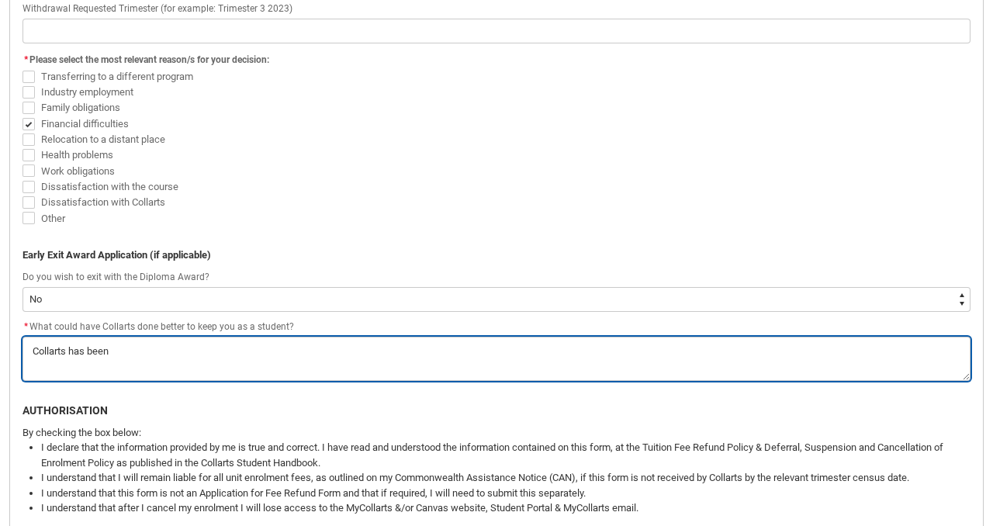
type lightning-textarea "Collarts has been"
type textarea "Collarts has been"
type lightning-textarea "Collarts has been g"
type textarea "Collarts has been g"
type lightning-textarea "Collarts has been gr"
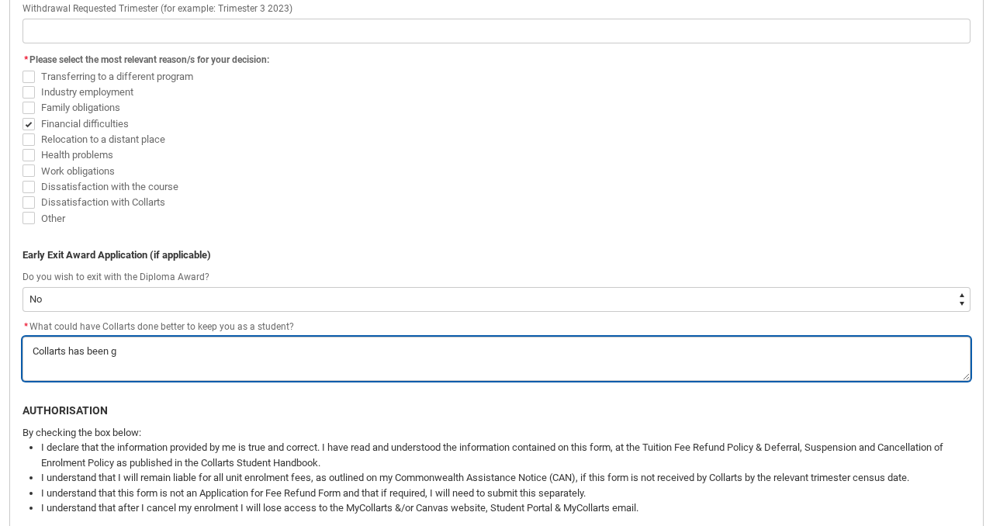
type textarea "Collarts has been gr"
type lightning-textarea "Collarts has been gre"
type textarea "Collarts has been gre"
type lightning-textarea "Collarts has been grea"
type textarea "Collarts has been grea"
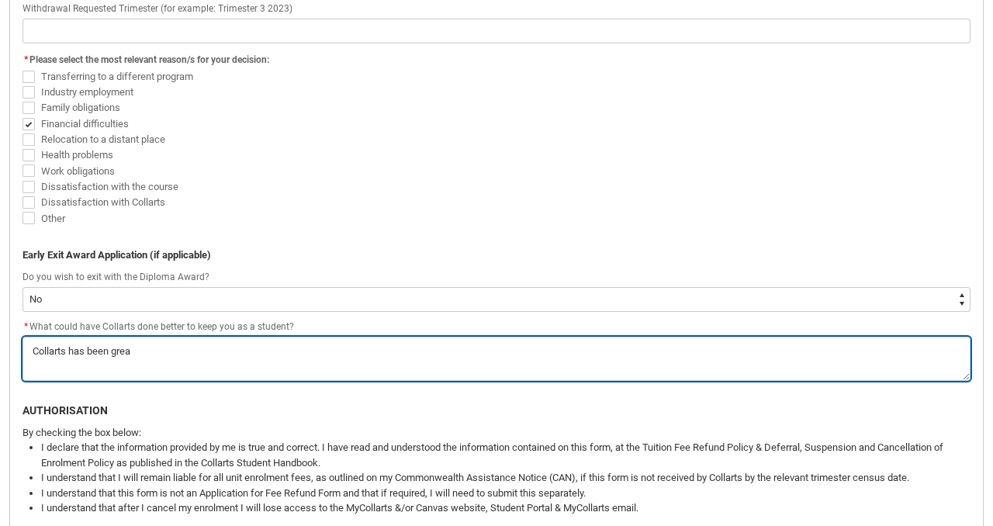
type lightning-textarea "Collarts has been great"
type textarea "Collarts has been great"
type lightning-textarea "Collarts has been great"
type textarea "Collarts has been great"
type lightning-textarea "Collarts has been great t"
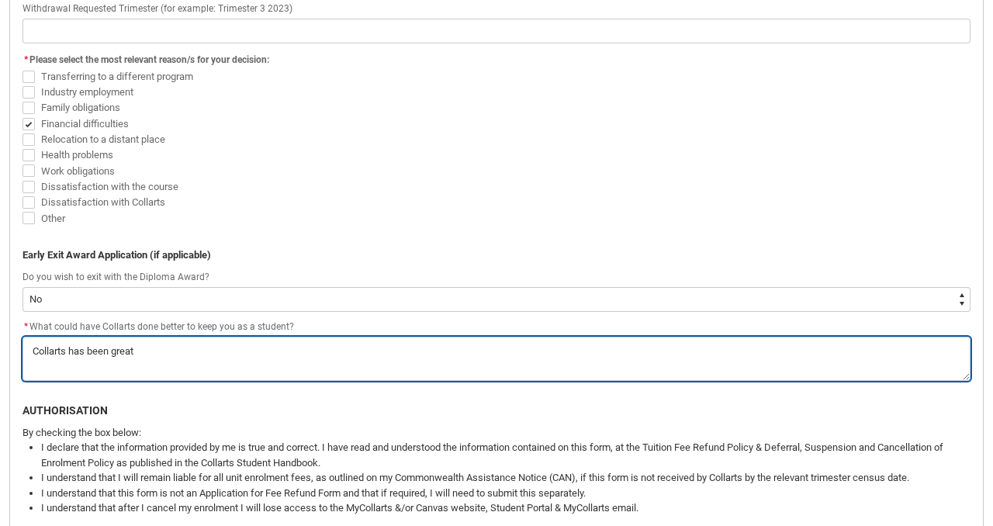
type textarea "Collarts has been great t"
type lightning-textarea "Collarts has been great to"
type textarea "Collarts has been great to"
type lightning-textarea "Collarts has been great to"
type textarea "Collarts has been great to"
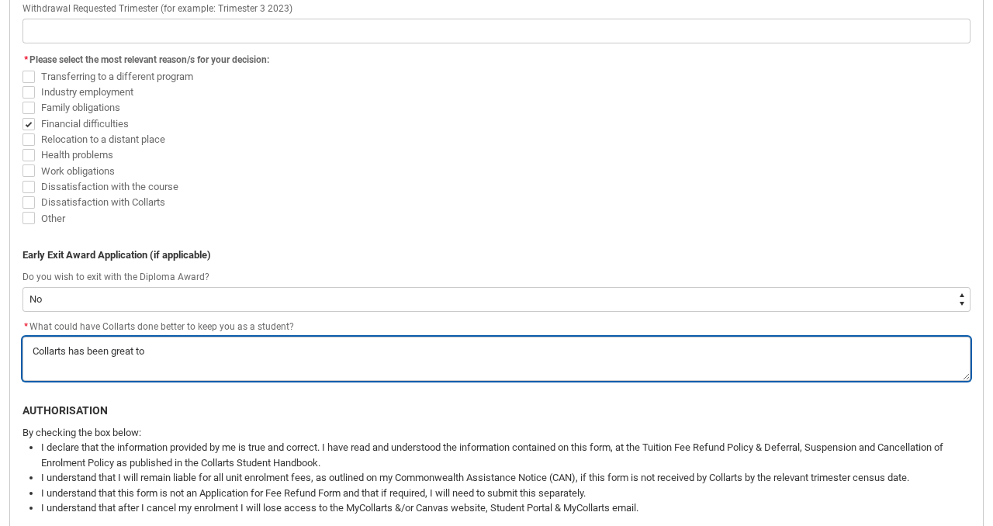
type lightning-textarea "Collarts has been great to m"
type textarea "Collarts has been great to m"
type lightning-textarea "Collarts has been great to me"
type textarea "Collarts has been great to me"
type lightning-textarea "Collarts has been great to me"
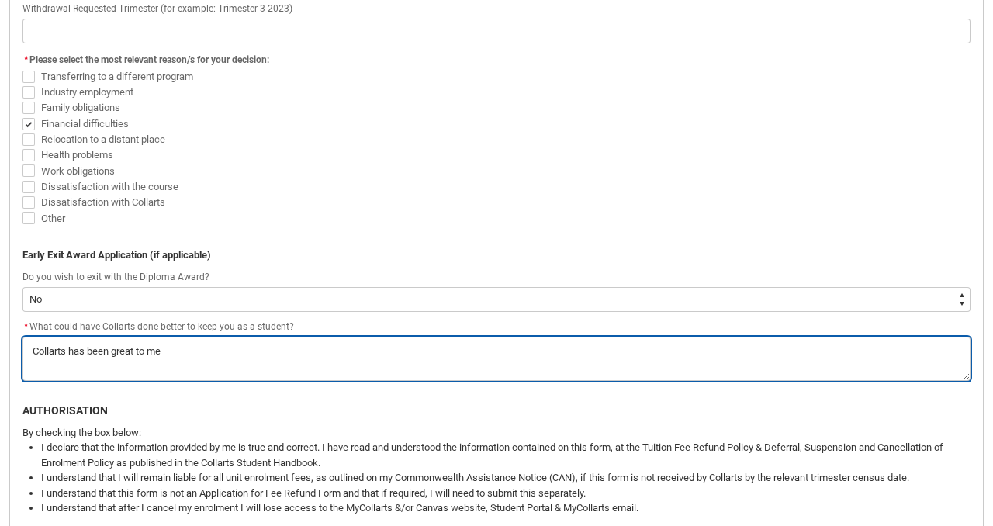
type textarea "Collarts has been great to me"
type lightning-textarea "Collarts has been great to me"
type textarea "Collarts has been great to me"
type lightning-textarea "Collarts has been great to me"
type textarea "Collarts has been great to me"
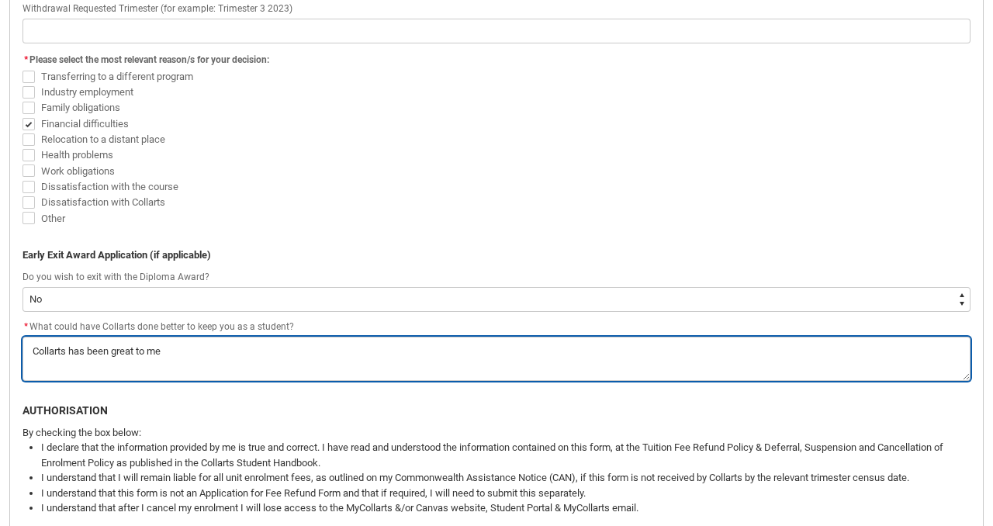
type lightning-textarea "Collarts has been great to me a"
type textarea "Collarts has been great to me a"
type lightning-textarea "Collarts has been great to me an"
type textarea "Collarts has been great to me an"
type lightning-textarea "Collarts has been great to me and"
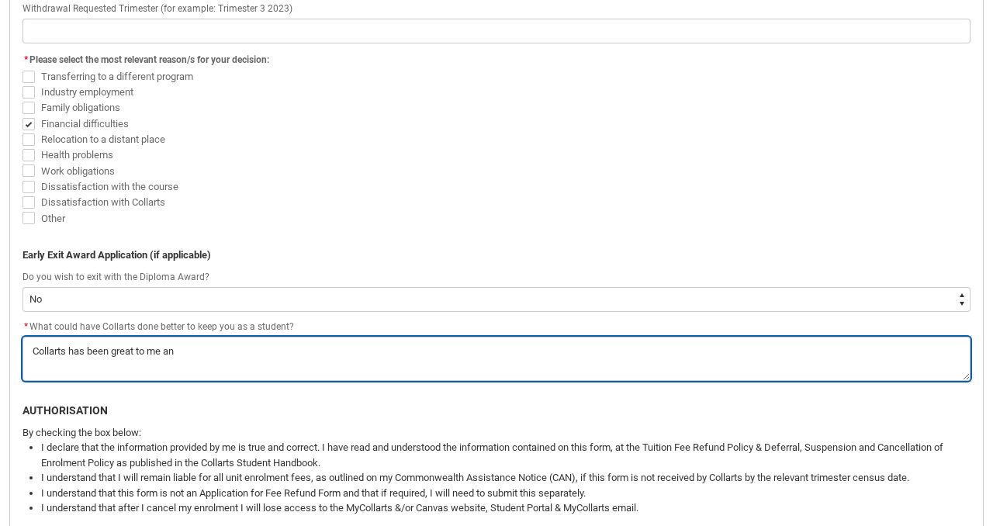
type textarea "Collarts has been great to me and"
type lightning-textarea "Collarts has been great to me and"
type textarea "Collarts has been great to me and"
type lightning-textarea "Collarts has been great to me and a"
type textarea "Collarts has been great to me and a"
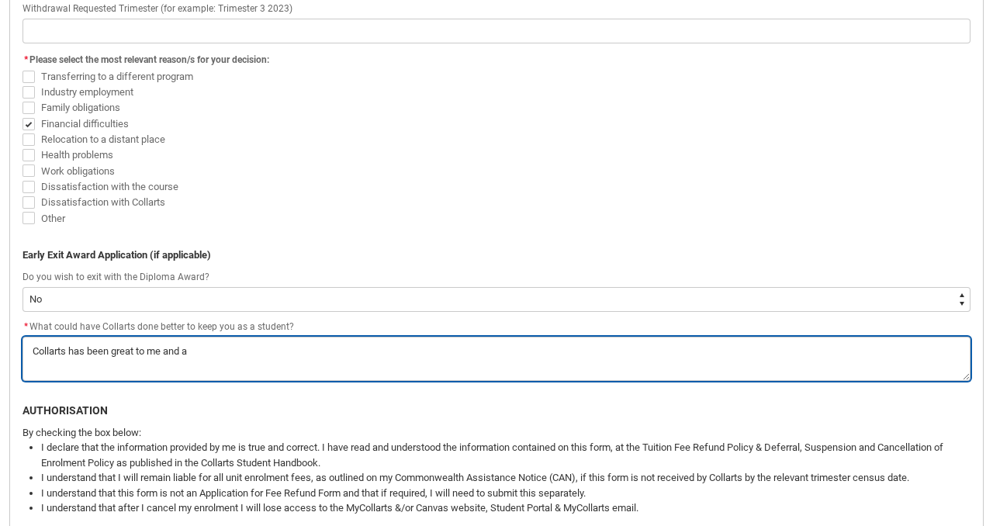
type lightning-textarea "Collarts has been great to me and"
type textarea "Collarts has been great to me and"
type lightning-textarea "Collarts has been great to me and s"
type textarea "Collarts has been great to me and s"
type lightning-textarea "Collarts has been great to me and su"
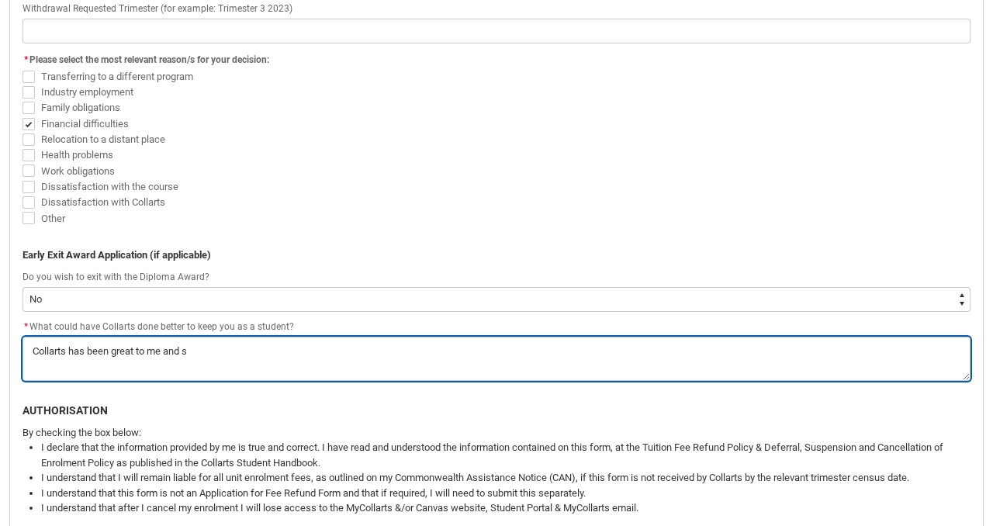
type textarea "Collarts has been great to me and su"
type lightning-textarea "Collarts has been great to me and sup"
type textarea "Collarts has been great to me and sup"
type lightning-textarea "Collarts has been great to me and supe"
type textarea "Collarts has been great to me and supe"
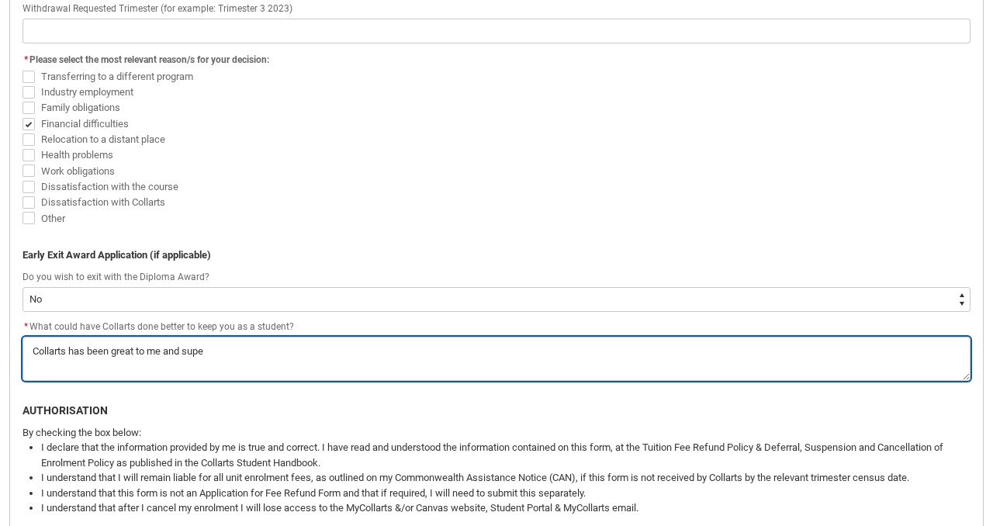
type lightning-textarea "Collarts has been great to me and super"
type textarea "Collarts has been great to me and super"
type lightning-textarea "Collarts has been great to me and super"
type textarea "Collarts has been great to me and super"
type lightning-textarea "Collarts has been great to me and super h"
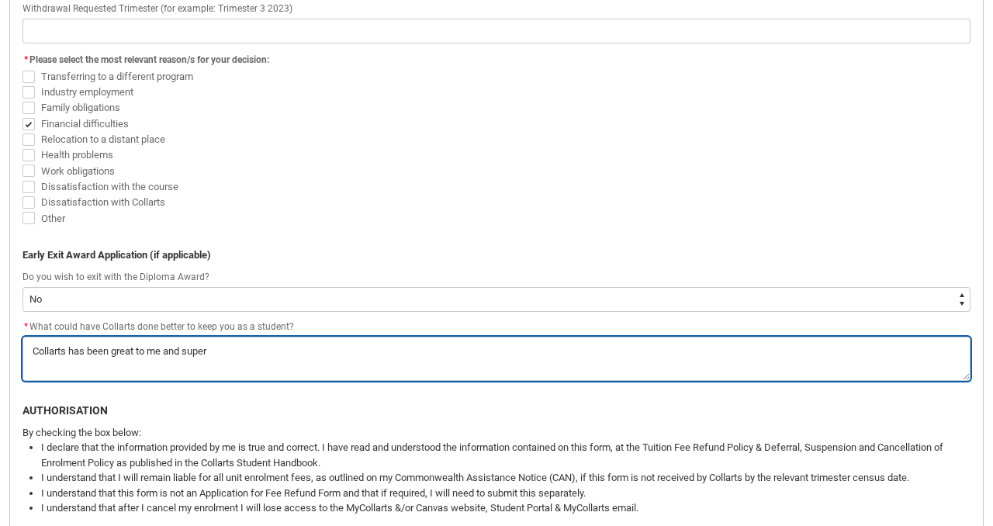
type textarea "Collarts has been great to me and super h"
type lightning-textarea "Collarts has been great to me and super he"
type textarea "Collarts has been great to me and super he"
type lightning-textarea "Collarts has been great to me and super hel"
type textarea "Collarts has been great to me and super hel"
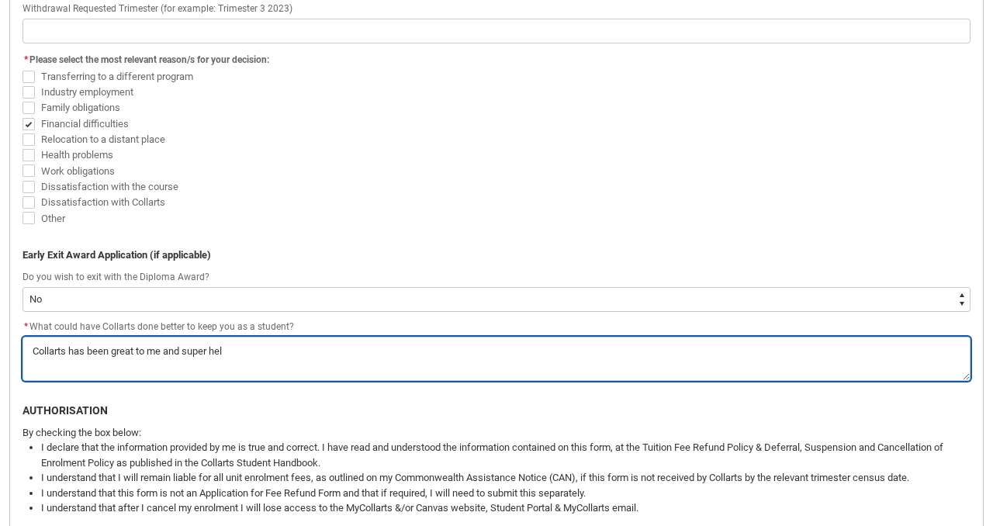
type lightning-textarea "Collarts has been great to me and super help"
type textarea "Collarts has been great to me and super help"
type lightning-textarea "Collarts has been great to me and super helpf"
type textarea "Collarts has been great to me and super helpf"
type lightning-textarea "Collarts has been great to me and super helpfu"
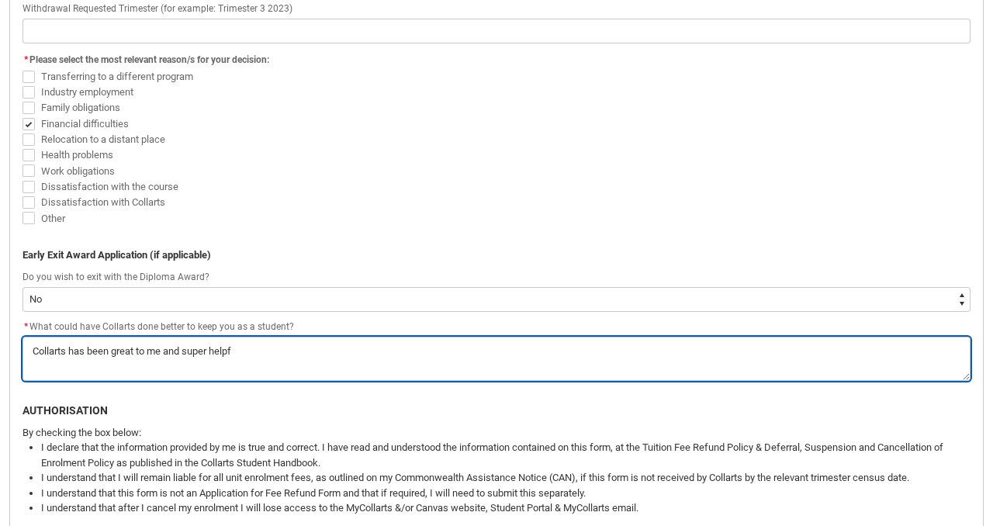
type textarea "Collarts has been great to me and super helpfu"
type lightning-textarea "Collarts has been great to me and super helpful"
type textarea "Collarts has been great to me and super helpful"
type lightning-textarea "Collarts has been great to me and super helpful"
type textarea "Collarts has been great to me and super helpful"
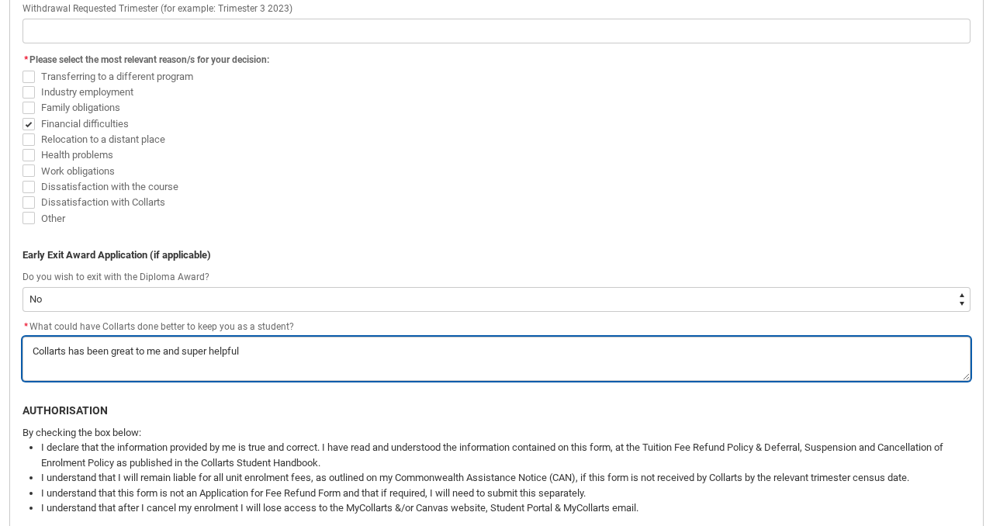
type lightning-textarea "Collarts has been great to me and super helpful"
type textarea "Collarts has been great to me and super helpful"
type lightning-textarea "Collarts has been great to me and super helpful,"
type textarea "Collarts has been great to me and super helpful,"
type lightning-textarea "Collarts has been great to me and super helpful,"
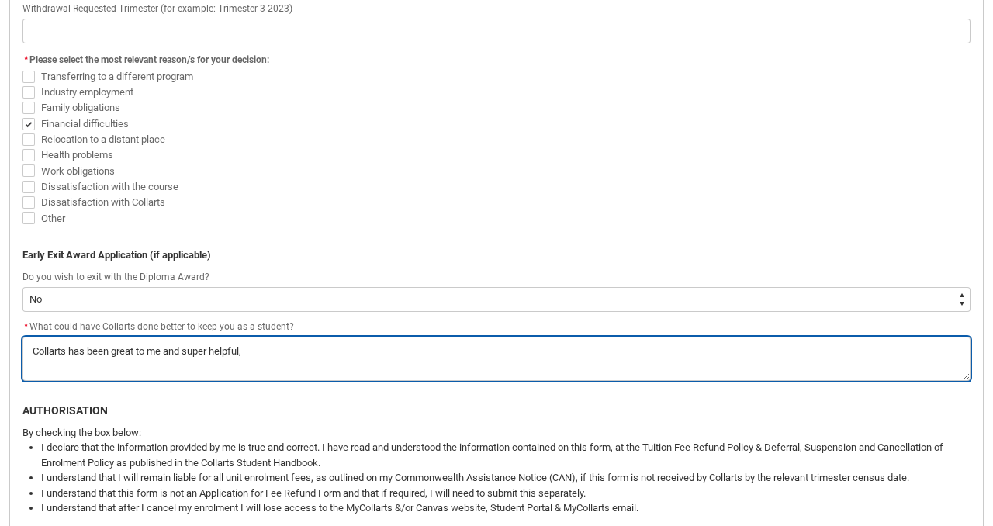
type textarea "Collarts has been great to me and super helpful,"
type lightning-textarea "Collarts has been great to me and super helpful, t"
type textarea "Collarts has been great to me and super helpful, t"
type lightning-textarea "Collarts has been great to me and super helpful, th"
type textarea "Collarts has been great to me and super helpful, th"
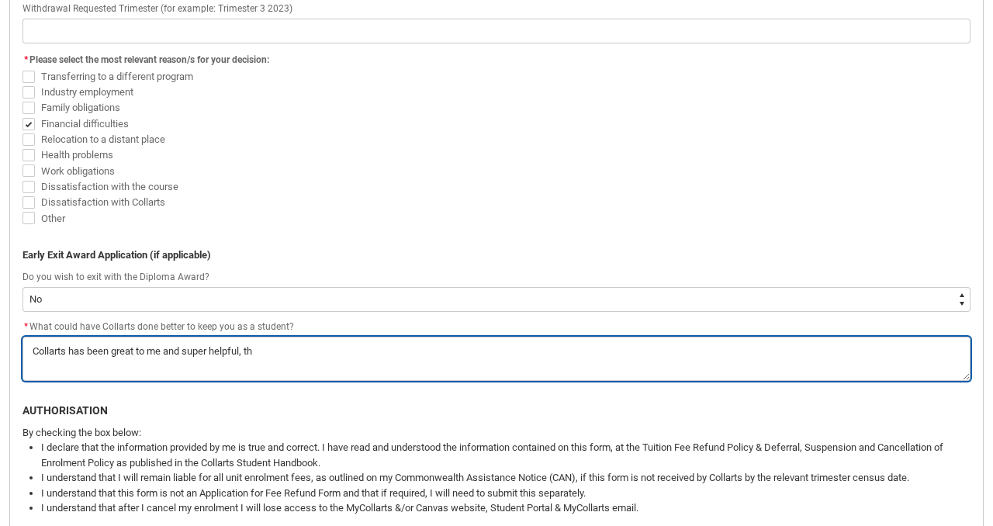
type lightning-textarea "Collarts has been great to me and super helpful, thi"
type textarea "Collarts has been great to me and super helpful, thi"
type lightning-textarea "Collarts has been great to me and super helpful, this"
type textarea "Collarts has been great to me and super helpful, this"
type lightning-textarea "Collarts has been great to me and super helpful, this"
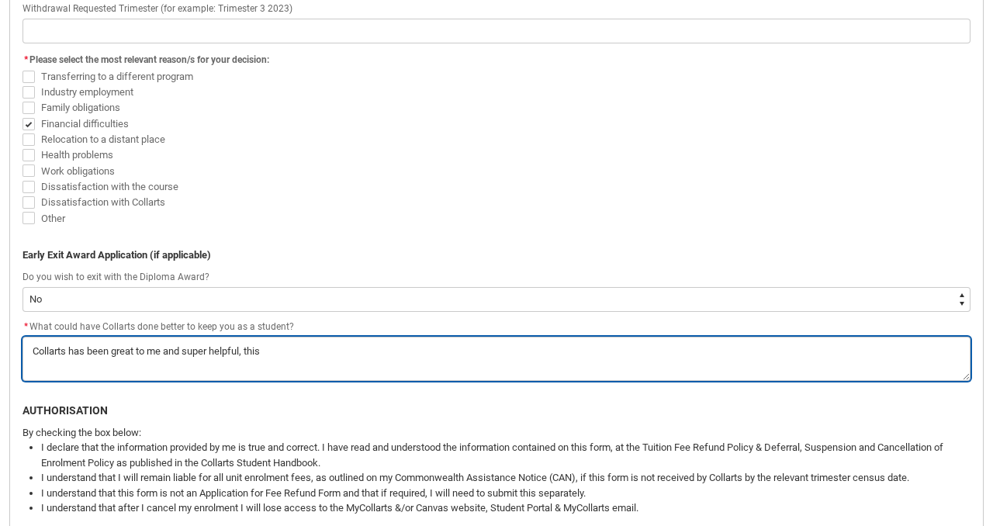
type textarea "Collarts has been great to me and super helpful, this"
type lightning-textarea "Collarts has been great to me and super helpful, this h"
type textarea "Collarts has been great to me and super helpful, this h"
type lightning-textarea "Collarts has been great to me and super helpful, this"
type textarea "Collarts has been great to me and super helpful, this"
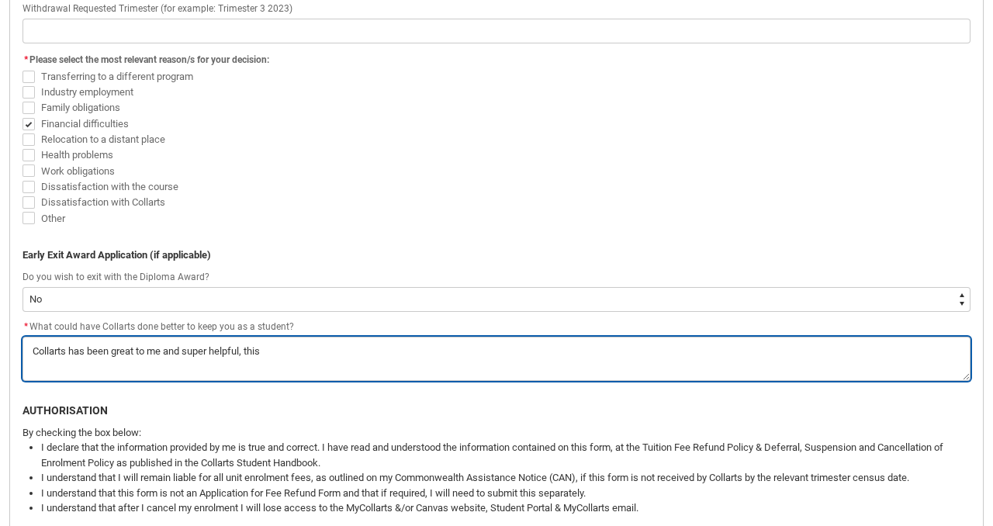
type lightning-textarea "Collarts has been great to me and super helpful, this i"
type textarea "Collarts has been great to me and super helpful, this i"
type lightning-textarea "Collarts has been great to me and super helpful, this is"
type textarea "Collarts has been great to me and super helpful, this is"
type lightning-textarea "Collarts has been great to me and super helpful, this is"
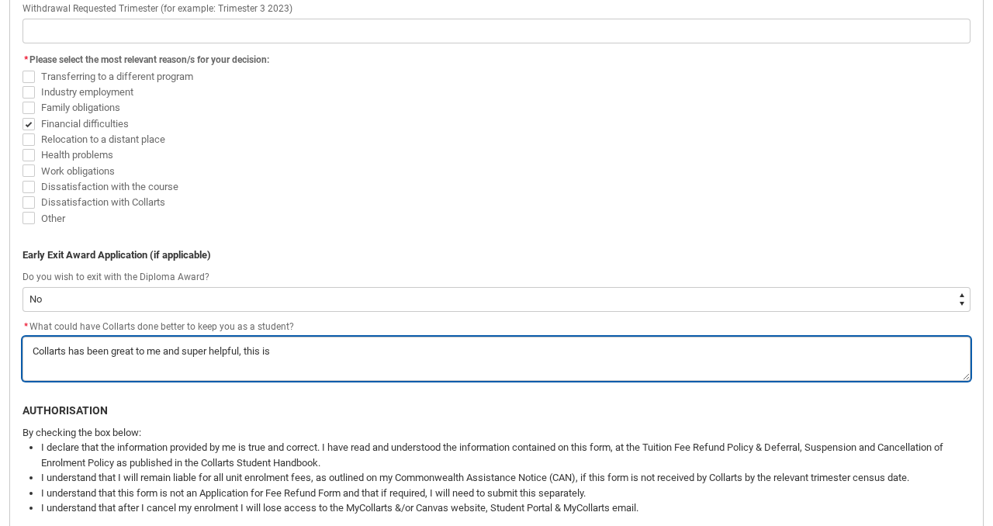
type textarea "Collarts has been great to me and super helpful, this is"
type lightning-textarea "Collarts has been great to me and super helpful, this is a"
type textarea "Collarts has been great to me and super helpful, this is a"
type lightning-textarea "Collarts has been great to me and super helpful, this is a"
type textarea "Collarts has been great to me and super helpful, this is a"
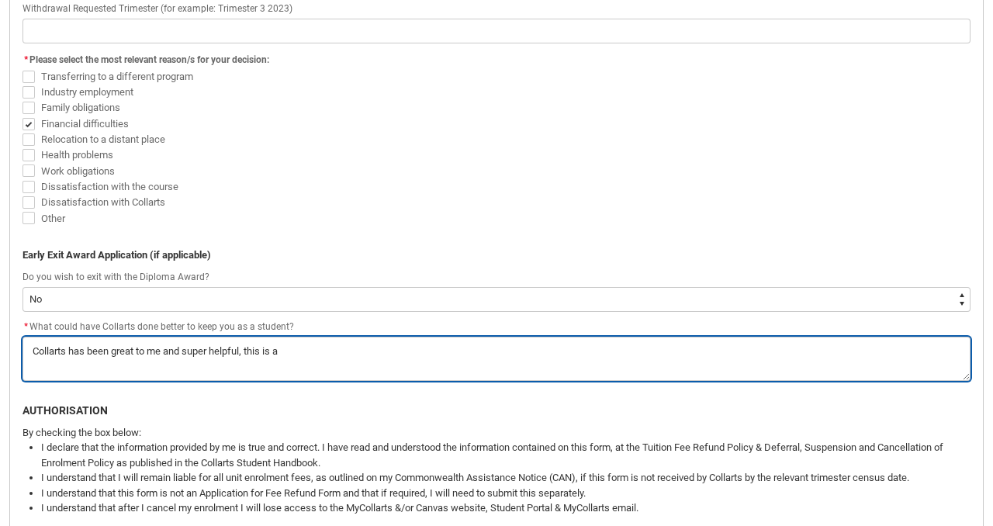
type lightning-textarea "Collarts has been great to me and super helpful, this is a v"
type textarea "Collarts has been great to me and super helpful, this is a v"
type lightning-textarea "Collarts has been great to me and super helpful, this is a ve"
type textarea "Collarts has been great to me and super helpful, this is a ve"
type lightning-textarea "Collarts has been great to me and super helpful, this is a ver"
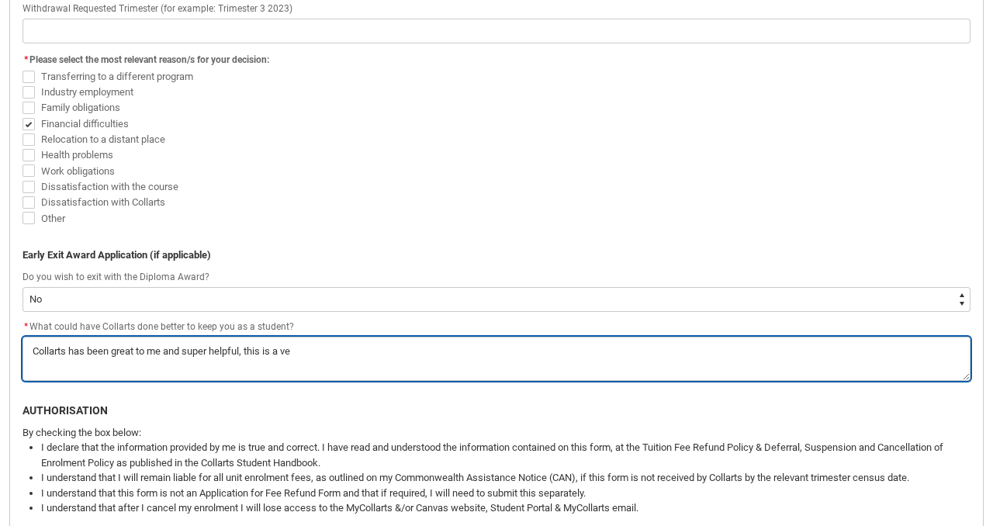
type textarea "Collarts has been great to me and super helpful, this is a ver"
type lightning-textarea "Collarts has been great to me and super helpful, this is a very"
type textarea "Collarts has been great to me and super helpful, this is a very"
type lightning-textarea "Collarts has been great to me and super helpful, this is a very"
type textarea "Collarts has been great to me and super helpful, this is a very"
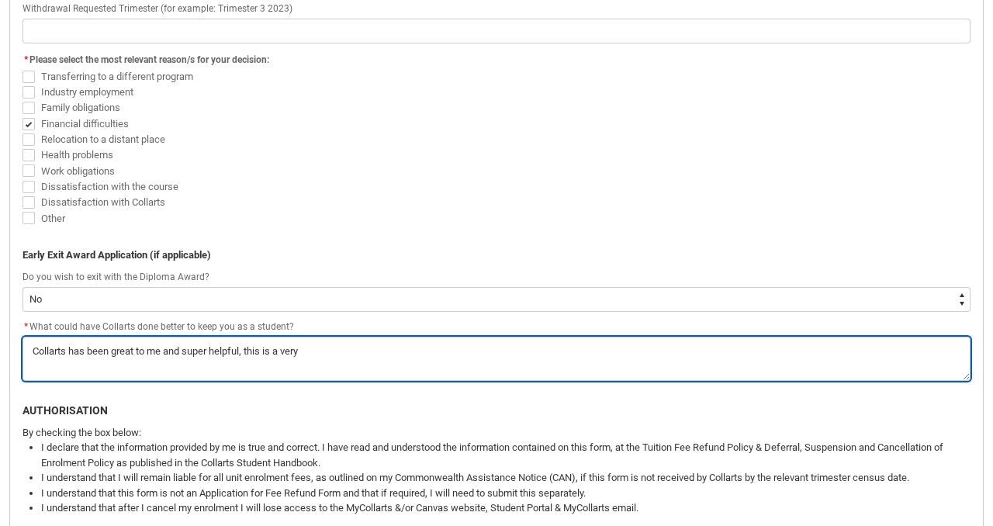
type lightning-textarea "Collarts has been great to me and super helpful, this is a very d"
type textarea "Collarts has been great to me and super helpful, this is a very d"
type lightning-textarea "Collarts has been great to me and super helpful, this is a very di"
type textarea "Collarts has been great to me and super helpful, this is a very di"
type lightning-textarea "Collarts has been great to me and super helpful, this is a very dif"
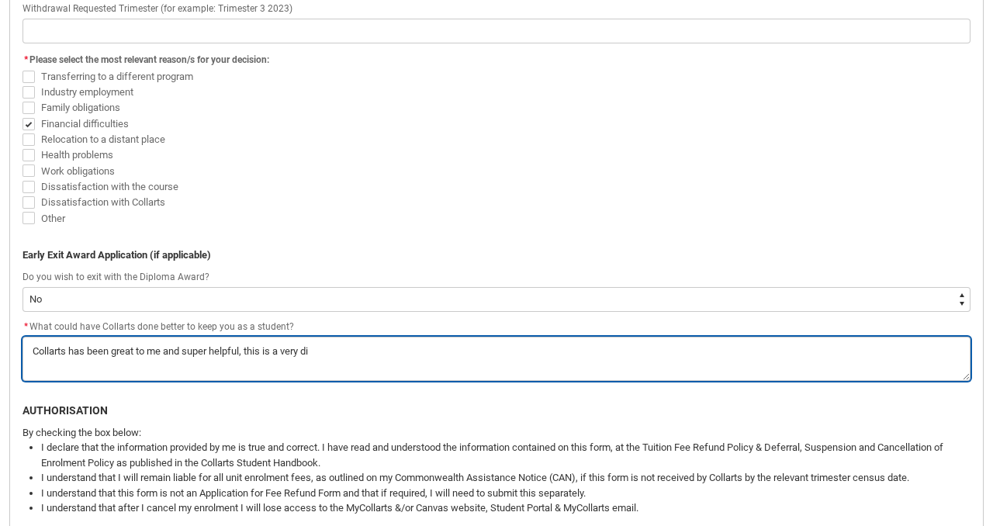
type textarea "Collarts has been great to me and super helpful, this is a very dif"
type lightning-textarea "Collarts has been great to me and super helpful, this is a very diff"
type textarea "Collarts has been great to me and super helpful, this is a very diff"
type lightning-textarea "Collarts has been great to me and super helpful, this is a very diffi"
type textarea "Collarts has been great to me and super helpful, this is a very diffi"
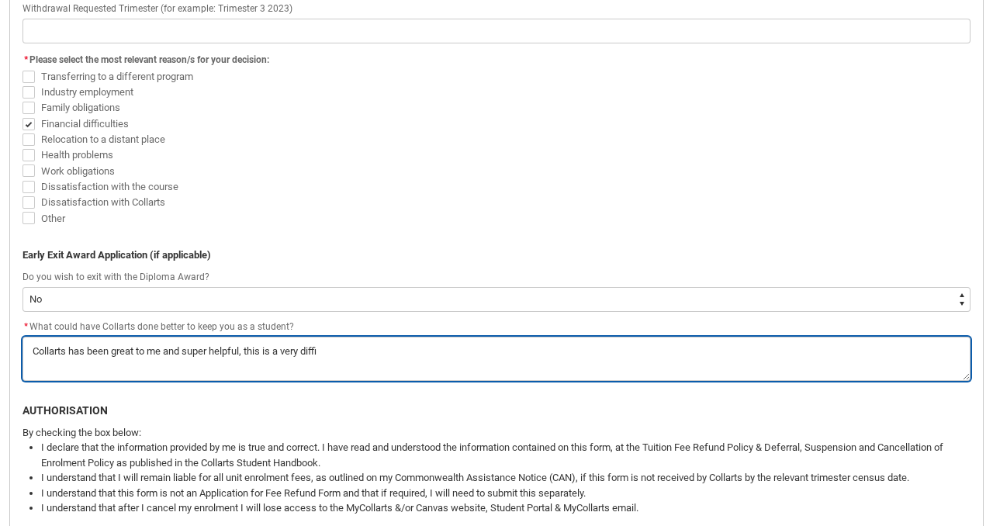
type lightning-textarea "Collarts has been great to me and super helpful, this is a very diffic"
type textarea "Collarts has been great to me and super helpful, this is a very diffic"
type lightning-textarea "Collarts has been great to me and super helpful, this is a very difficu"
type textarea "Collarts has been great to me and super helpful, this is a very difficu"
type lightning-textarea "Collarts has been great to me and super helpful, this is a very difficul"
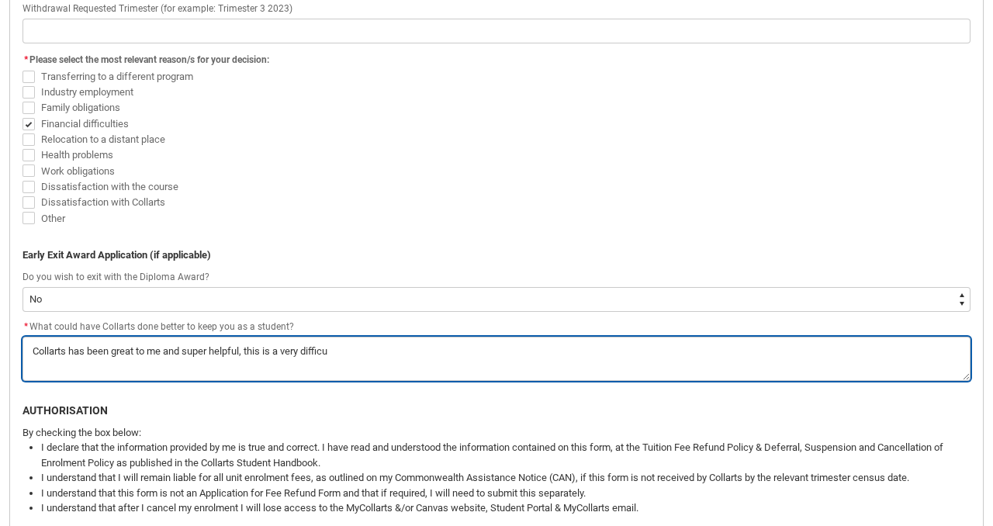
type textarea "Collarts has been great to me and super helpful, this is a very difficul"
type lightning-textarea "Collarts has been great to me and super helpful, this is a very difficult"
type textarea "Collarts has been great to me and super helpful, this is a very difficult"
type lightning-textarea "Collarts has been great to me and super helpful, this is a very difficult"
type textarea "Collarts has been great to me and super helpful, this is a very difficult"
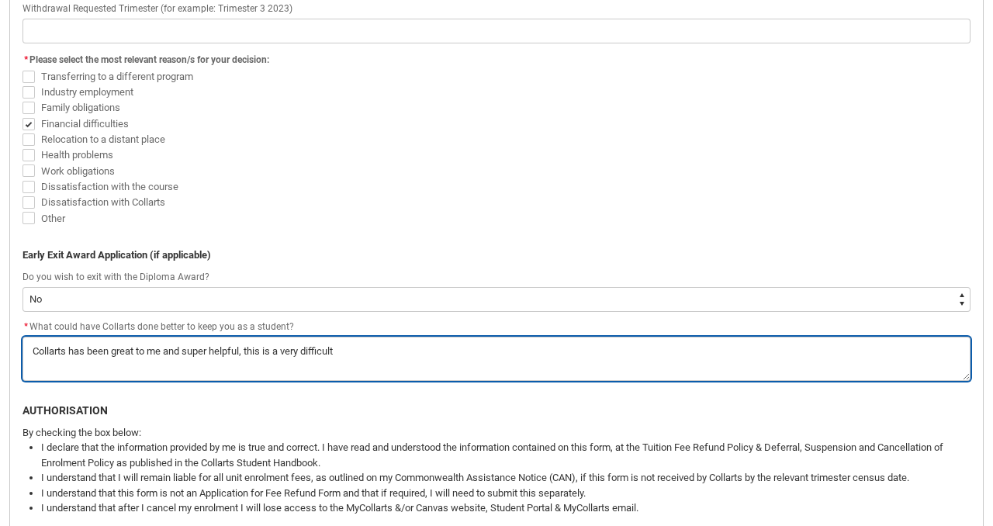
type lightning-textarea "Collarts has been great to me and super helpful, this is a very difficult a"
type textarea "Collarts has been great to me and super helpful, this is a very difficult a"
type lightning-textarea "Collarts has been great to me and super helpful, this is a very difficult an"
type textarea "Collarts has been great to me and super helpful, this is a very difficult an"
type lightning-textarea "Collarts has been great to me and super helpful, this is a very difficult and"
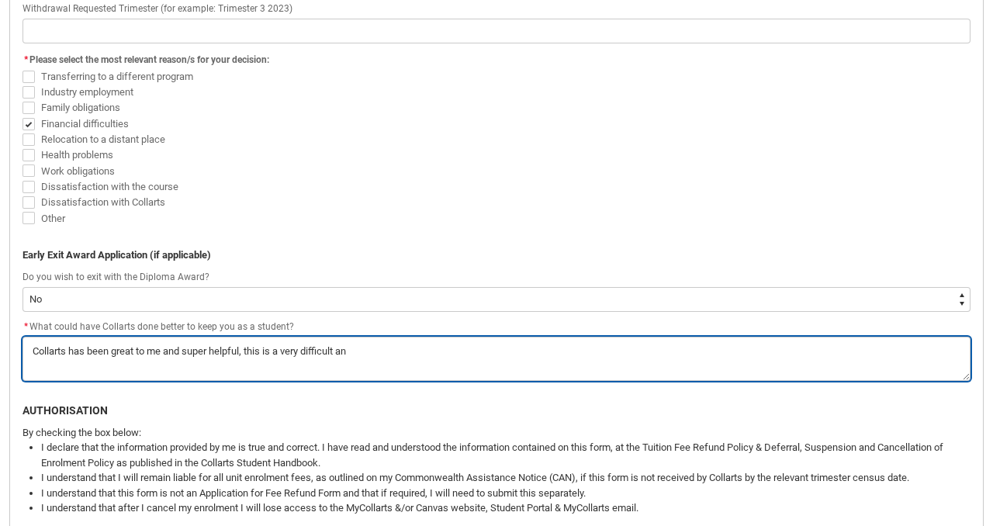
type textarea "Collarts has been great to me and super helpful, this is a very difficult and"
type lightning-textarea "Collarts has been great to me and super helpful, this is a very difficult and"
type textarea "Collarts has been great to me and super helpful, this is a very difficult and"
type lightning-textarea "Collarts has been great to me and super helpful, this is a very difficult and u"
type textarea "Collarts has been great to me and super helpful, this is a very difficult and u"
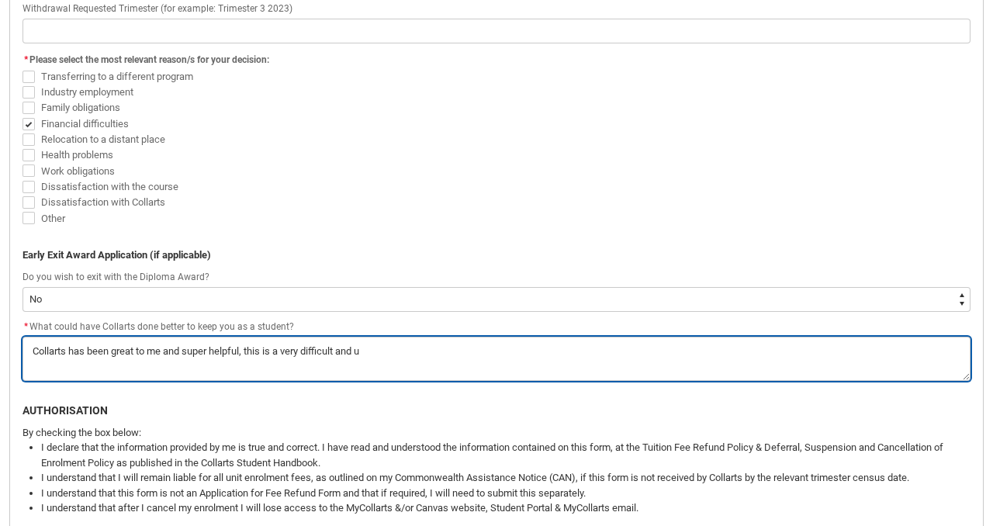
type lightning-textarea "Collarts has been great to me and super helpful, this is a very difficult and up"
type textarea "Collarts has been great to me and super helpful, this is a very difficult and up"
type lightning-textarea "Collarts has been great to me and super helpful, this is a very difficult and u…"
type textarea "Collarts has been great to me and super helpful, this is a very difficult and u…"
type lightning-textarea "Collarts has been great to me and super helpful, this is a very difficult and u…"
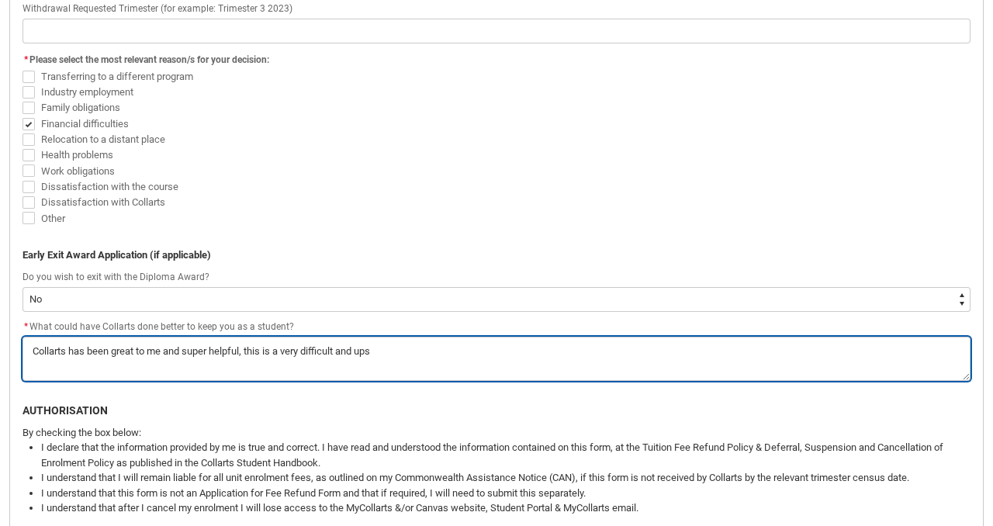
type textarea "Collarts has been great to me and super helpful, this is a very difficult and u…"
type lightning-textarea "Collarts has been great to me and super helpful, this is a very difficult and u…"
type textarea "Collarts has been great to me and super helpful, this is a very difficult and u…"
type lightning-textarea "Collarts has been great to me and super helpful, this is a very difficult and u…"
type textarea "Collarts has been great to me and super helpful, this is a very difficult and u…"
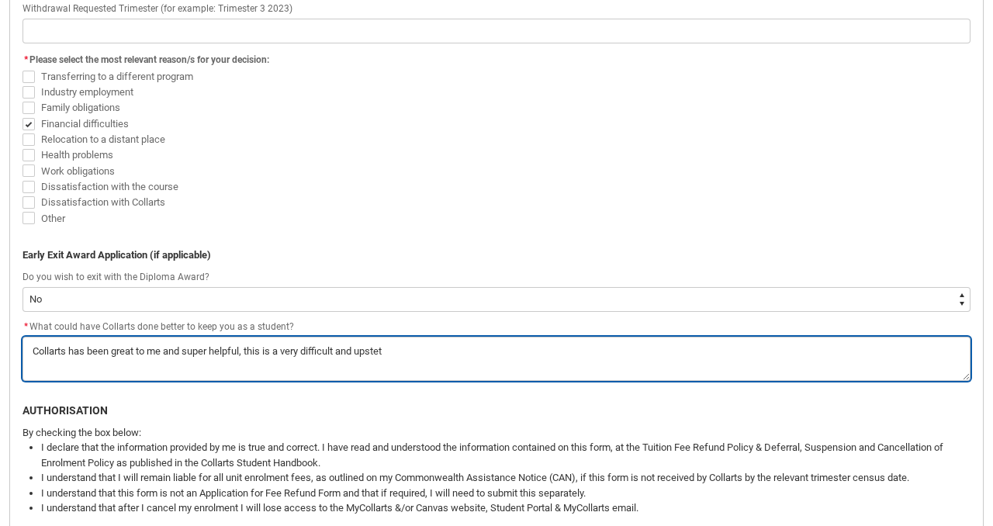
type lightning-textarea "Collarts has been great to me and super helpful, this is a very difficult and u…"
type textarea "Collarts has been great to me and super helpful, this is a very difficult and u…"
type lightning-textarea "Collarts has been great to me and super helpful, this is a very difficult and u…"
type textarea "Collarts has been great to me and super helpful, this is a very difficult and u…"
type lightning-textarea "Collarts has been great to me and super helpful, this is a very difficult and u…"
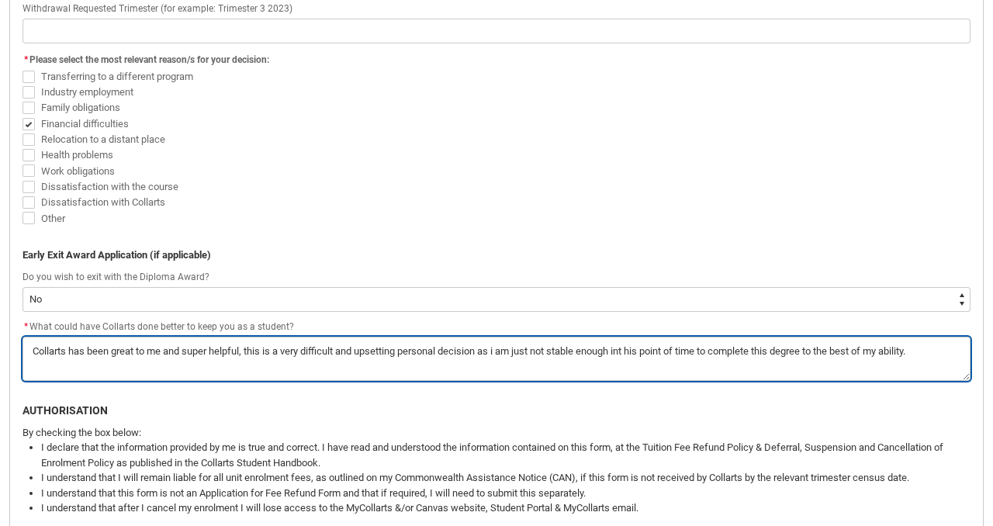
click at [637, 351] on textarea "*" at bounding box center [496, 359] width 948 height 44
click at [684, 364] on textarea "*" at bounding box center [496, 359] width 948 height 44
click at [949, 354] on textarea "*" at bounding box center [496, 359] width 948 height 44
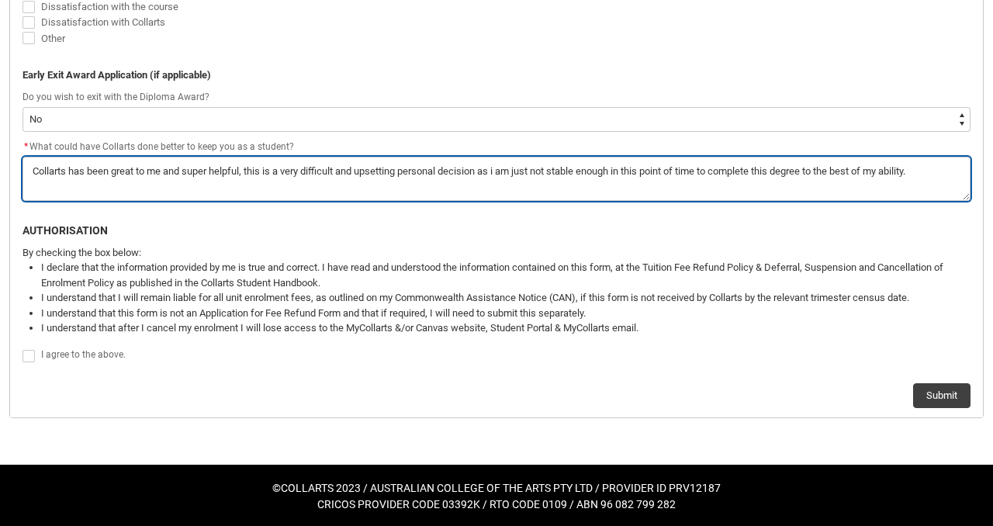
scroll to position [822, 0]
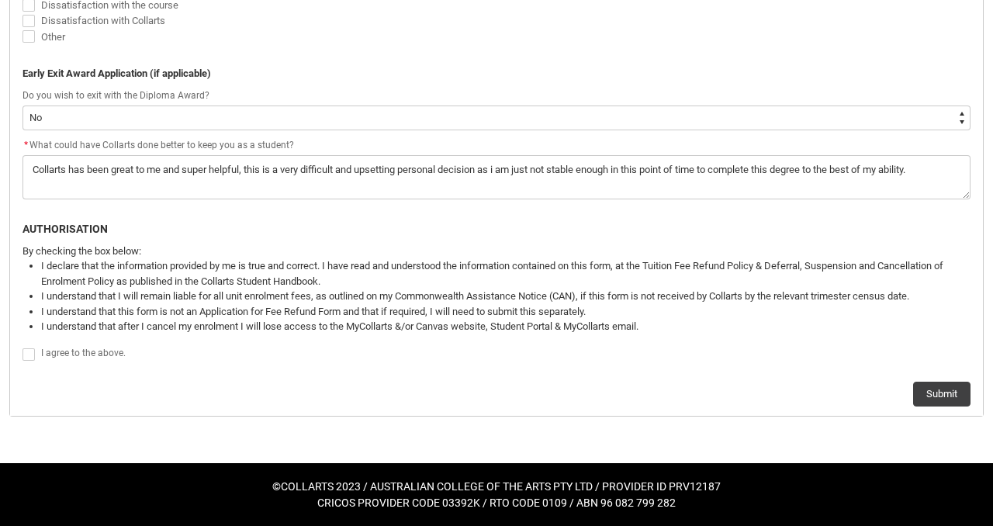
click at [31, 354] on span "Redu_Student_Request flow" at bounding box center [28, 354] width 12 height 12
click at [22, 347] on input "Redu_Student_Request flow" at bounding box center [22, 346] width 1 height 1
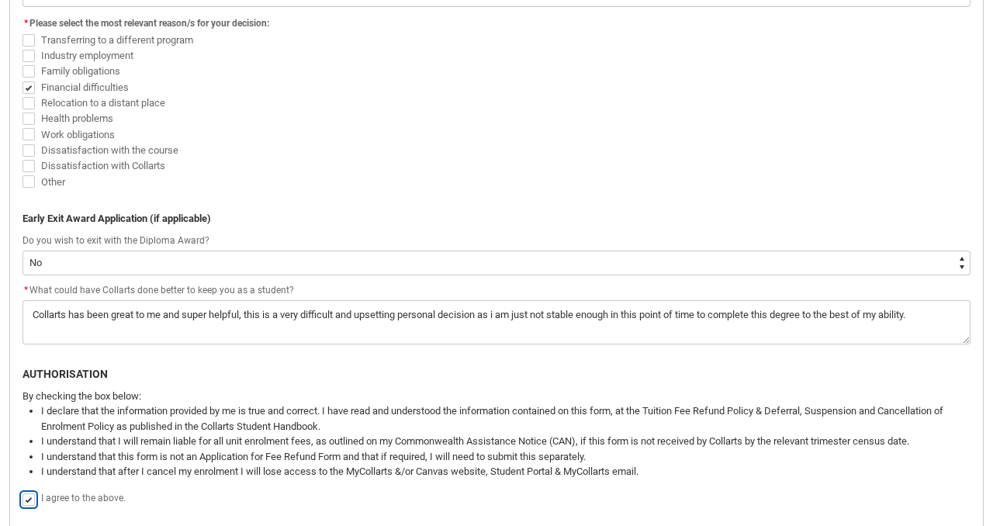
scroll to position [760, 0]
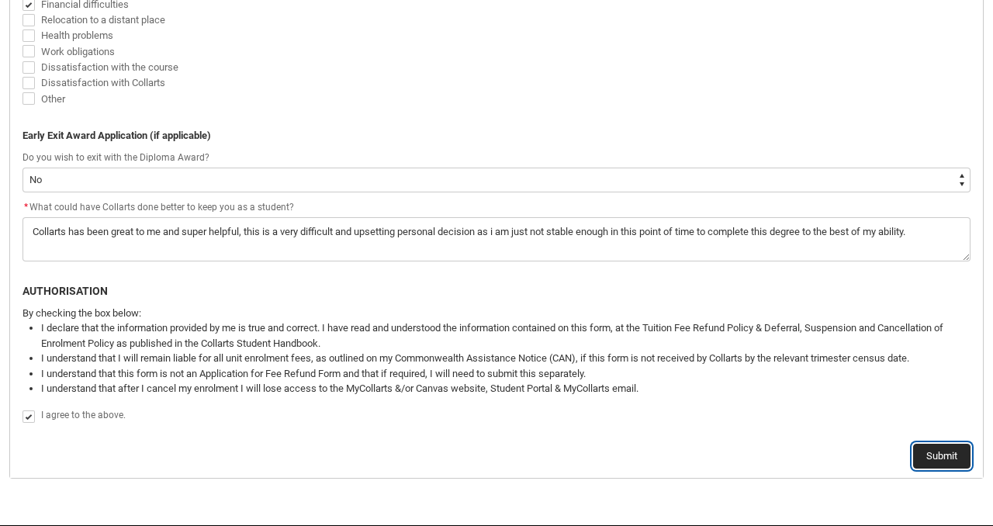
click at [955, 454] on button "Submit" at bounding box center [941, 456] width 57 height 25
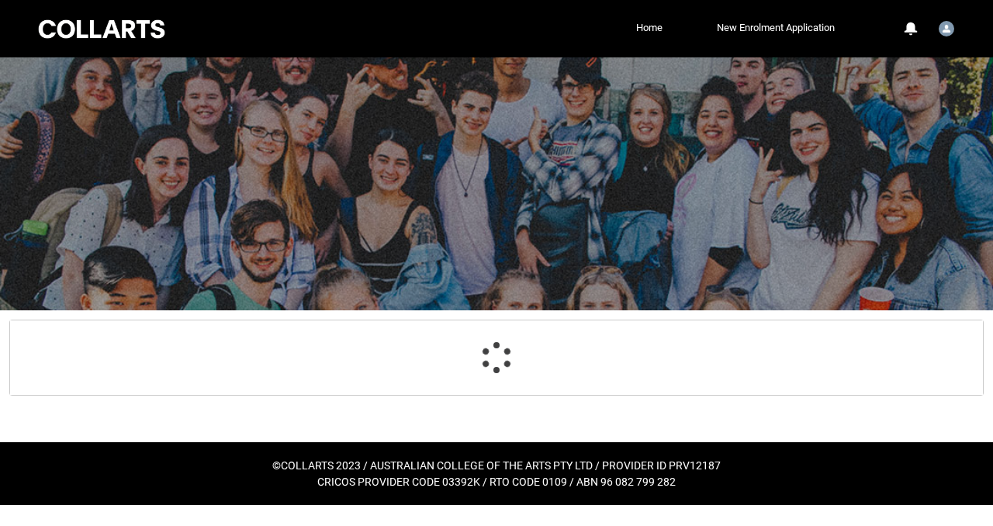
scroll to position [24, 0]
